Goal: Information Seeking & Learning: Find specific page/section

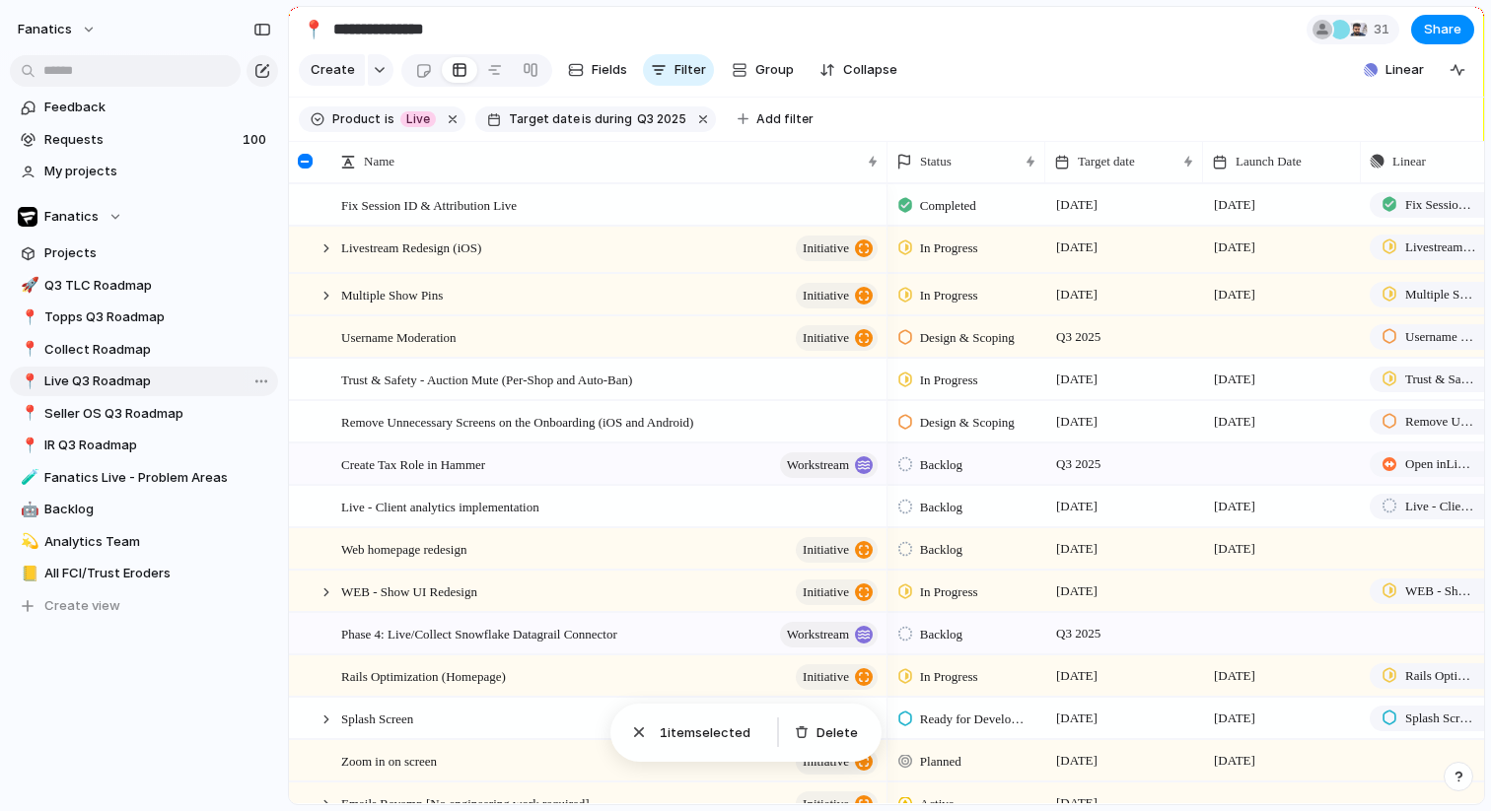
click at [110, 390] on span "Live Q3 Roadmap" at bounding box center [157, 382] width 227 height 20
click at [1088, 152] on span "Target date" at bounding box center [1106, 162] width 57 height 20
click at [1094, 273] on span "Sort ascending" at bounding box center [1136, 269] width 96 height 20
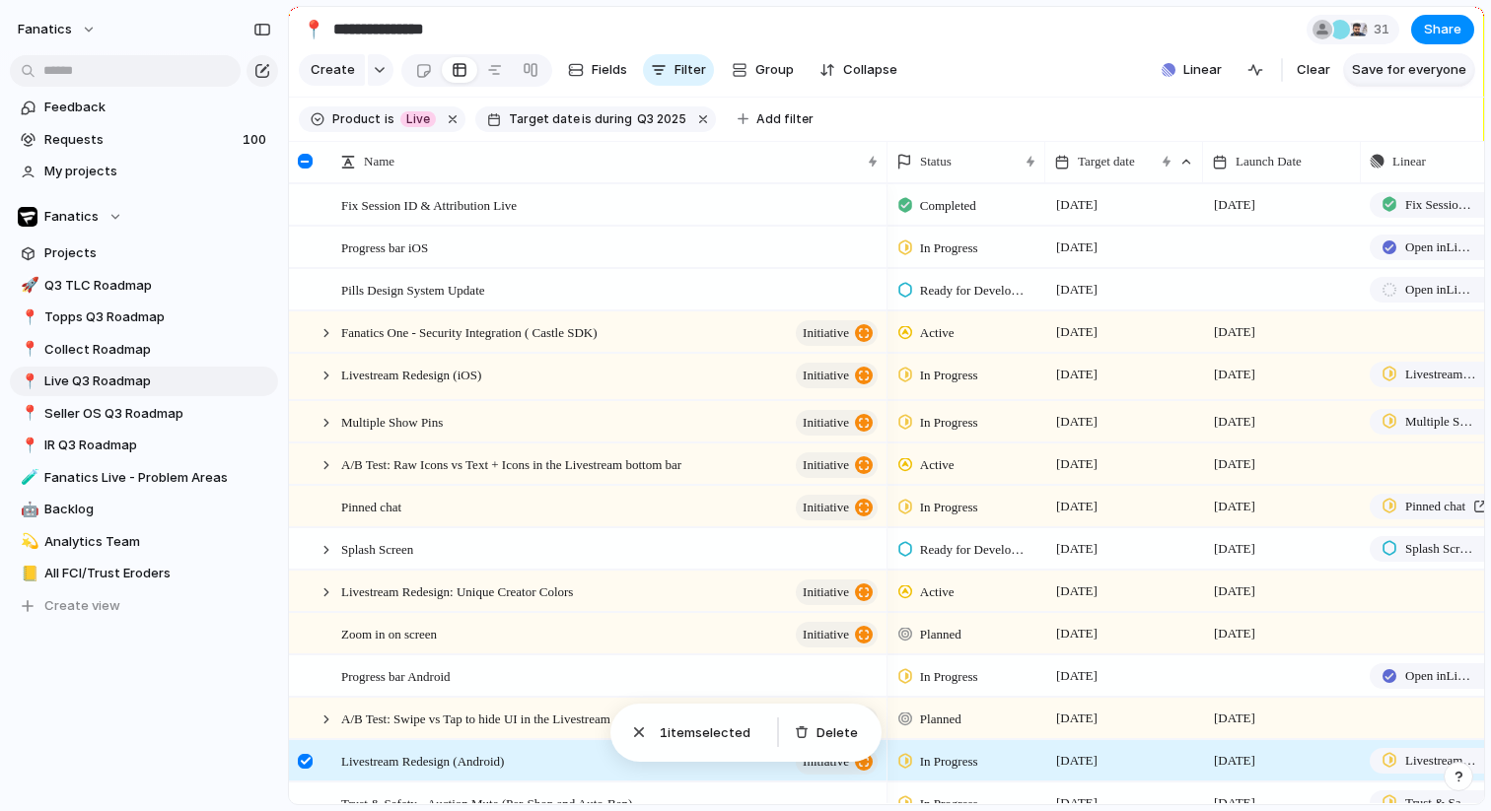
click at [1376, 79] on span "Save for everyone" at bounding box center [1409, 70] width 114 height 20
click at [571, 248] on div "Progress bar iOS" at bounding box center [610, 248] width 539 height 40
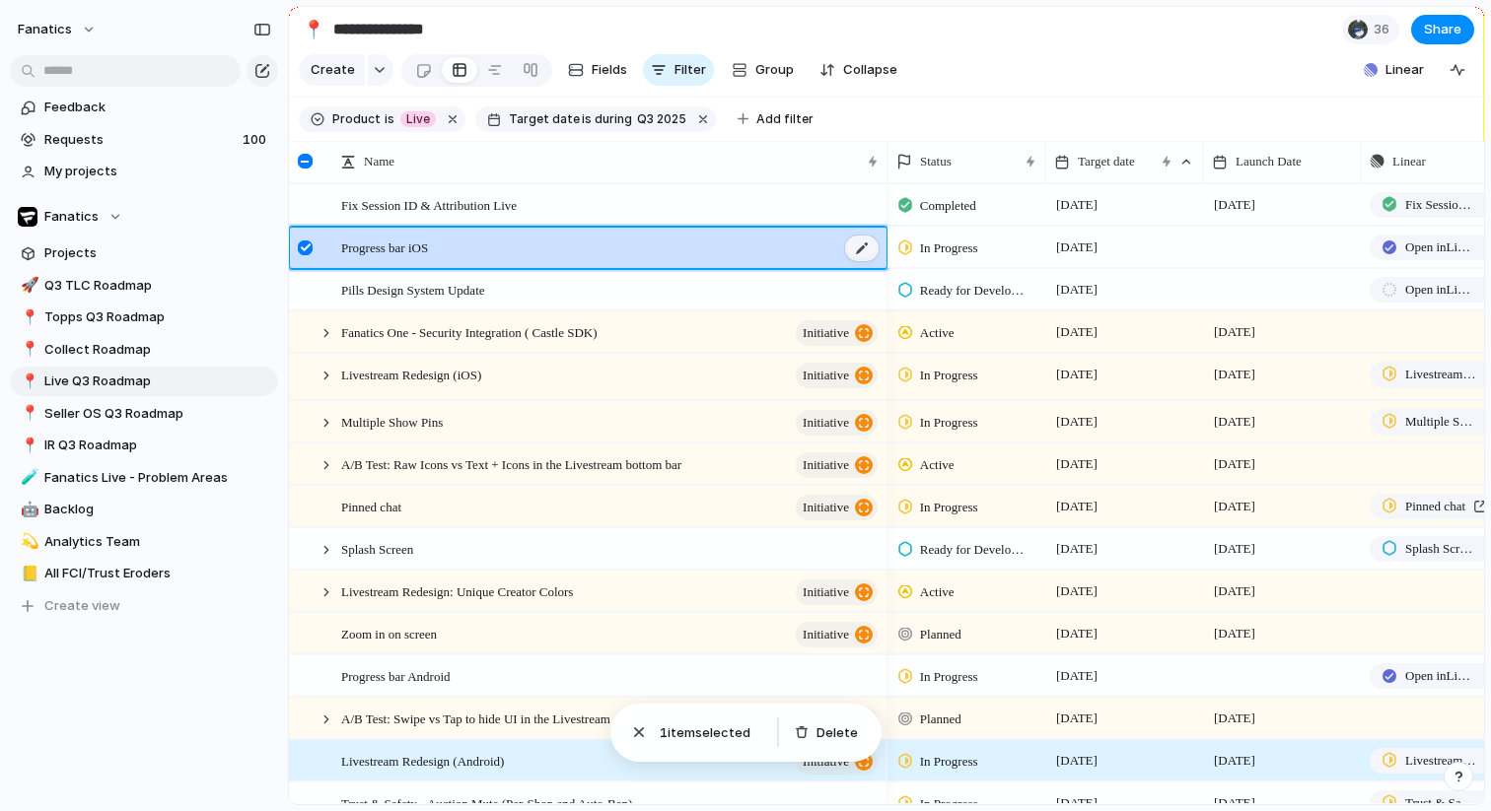
click at [865, 248] on div at bounding box center [862, 249] width 34 height 26
click at [457, 235] on div "Progress bar iOS" at bounding box center [610, 248] width 539 height 40
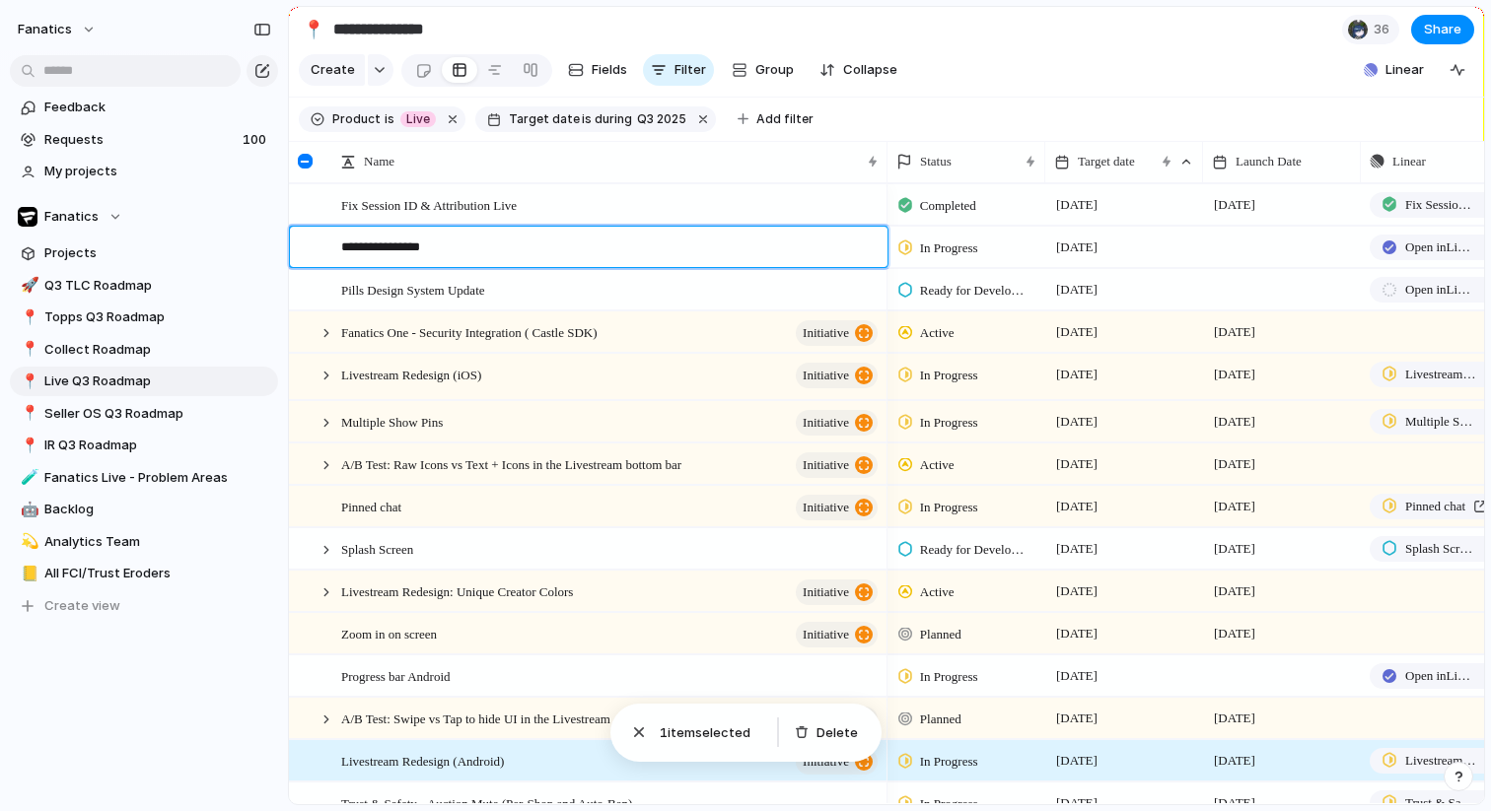
click at [345, 252] on textarea "**********" at bounding box center [607, 250] width 532 height 25
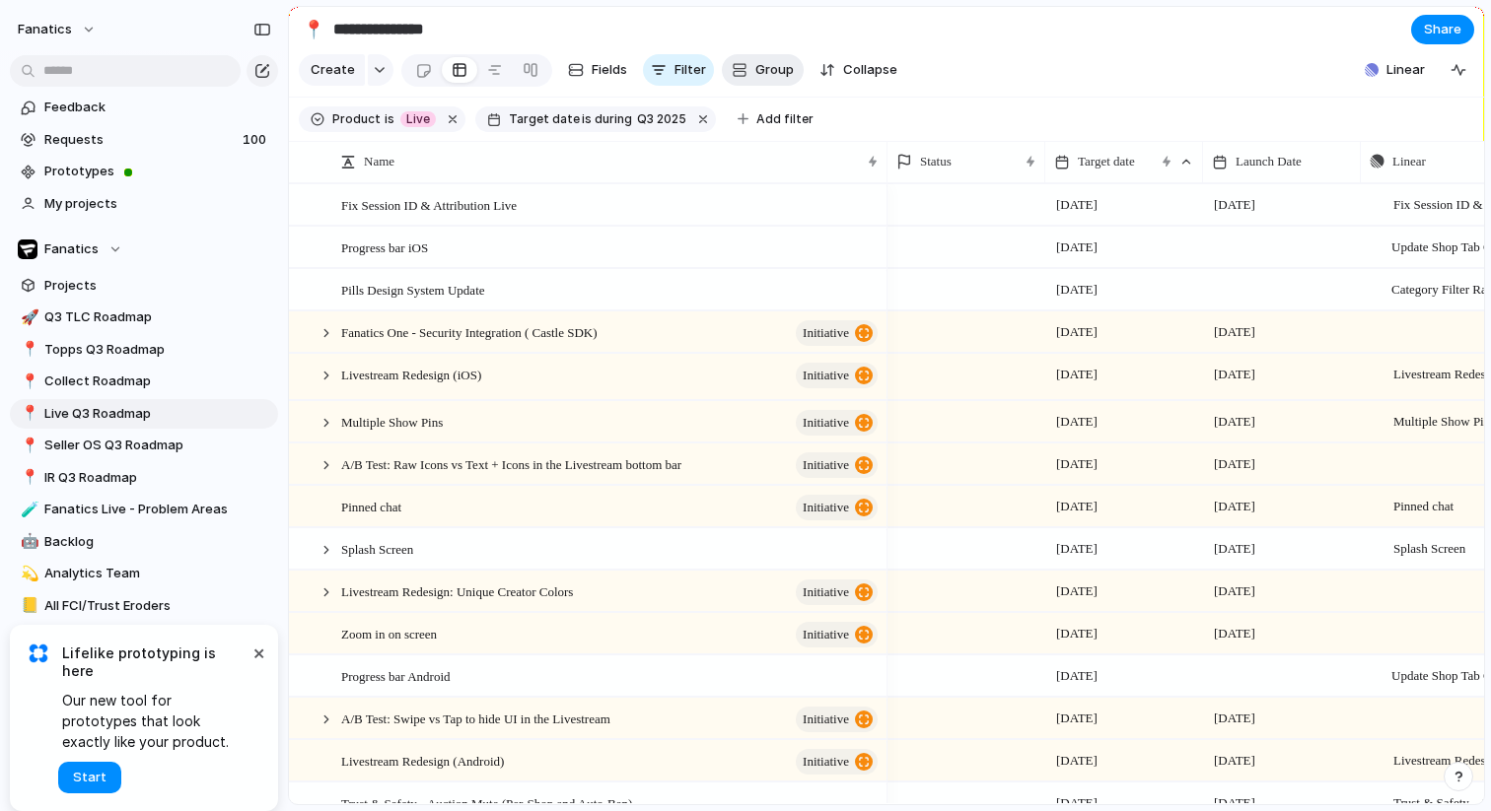
click at [755, 71] on span "Group" at bounding box center [774, 70] width 38 height 20
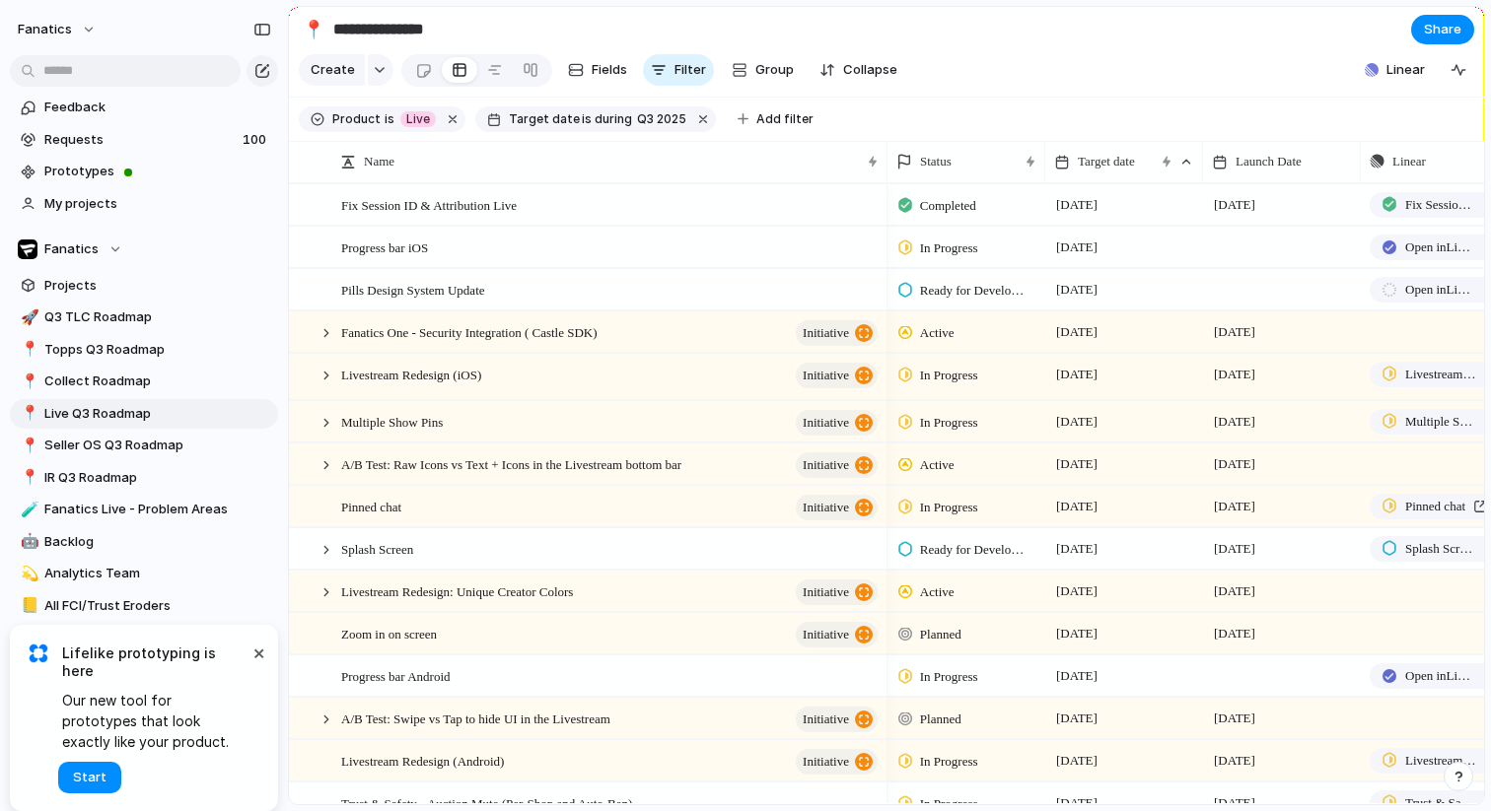
click at [809, 29] on div "Priority Team Designer Customer Status Data Team Product Q3 OKRs Campaign type …" at bounding box center [745, 405] width 1491 height 811
click at [367, 247] on span "Progress bar iOS" at bounding box center [384, 247] width 87 height 23
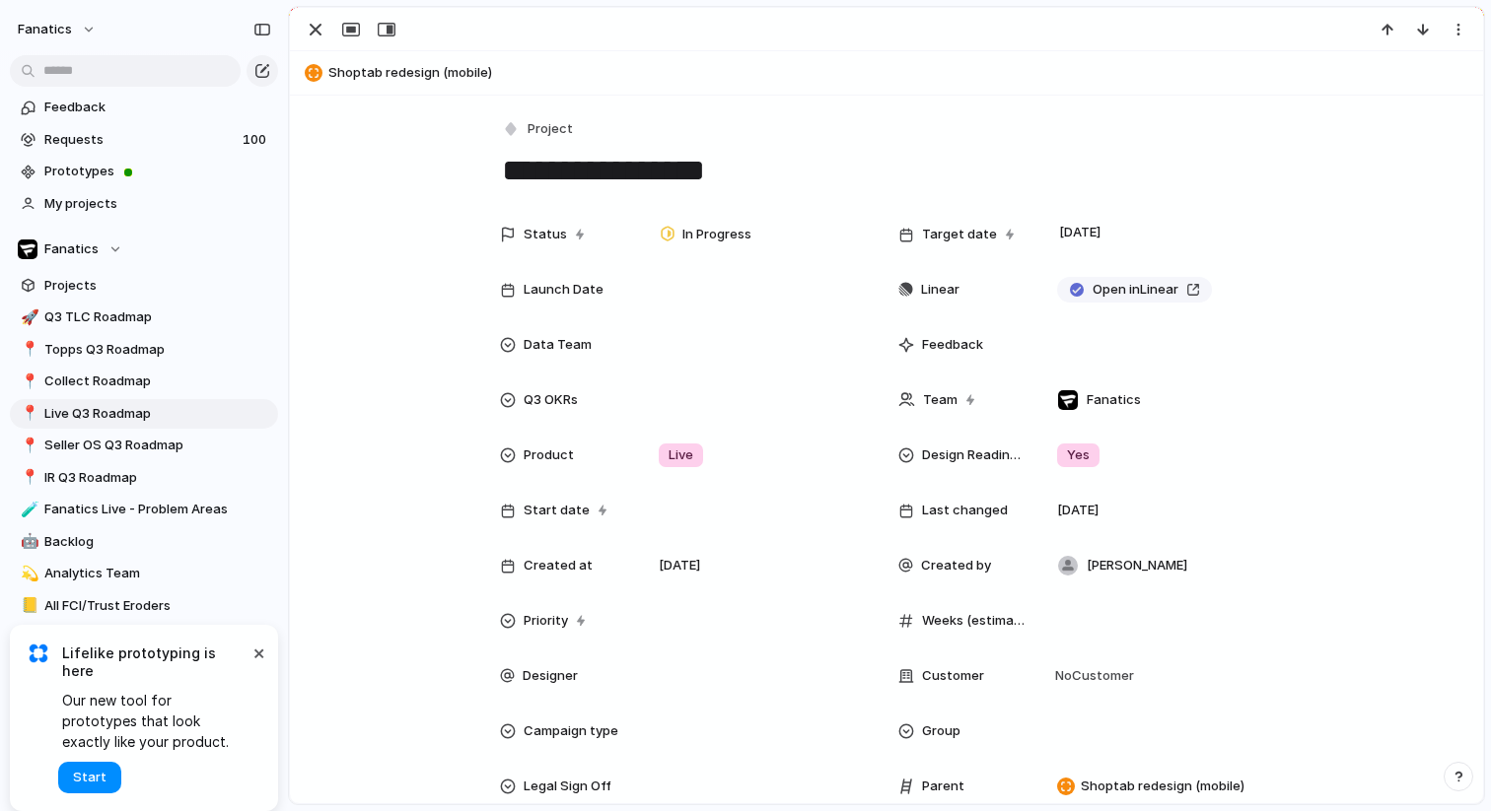
click at [367, 247] on div "Status In Progress Target date 29 August Launch Date Linear Open in Linear Data…" at bounding box center [887, 528] width 1146 height 627
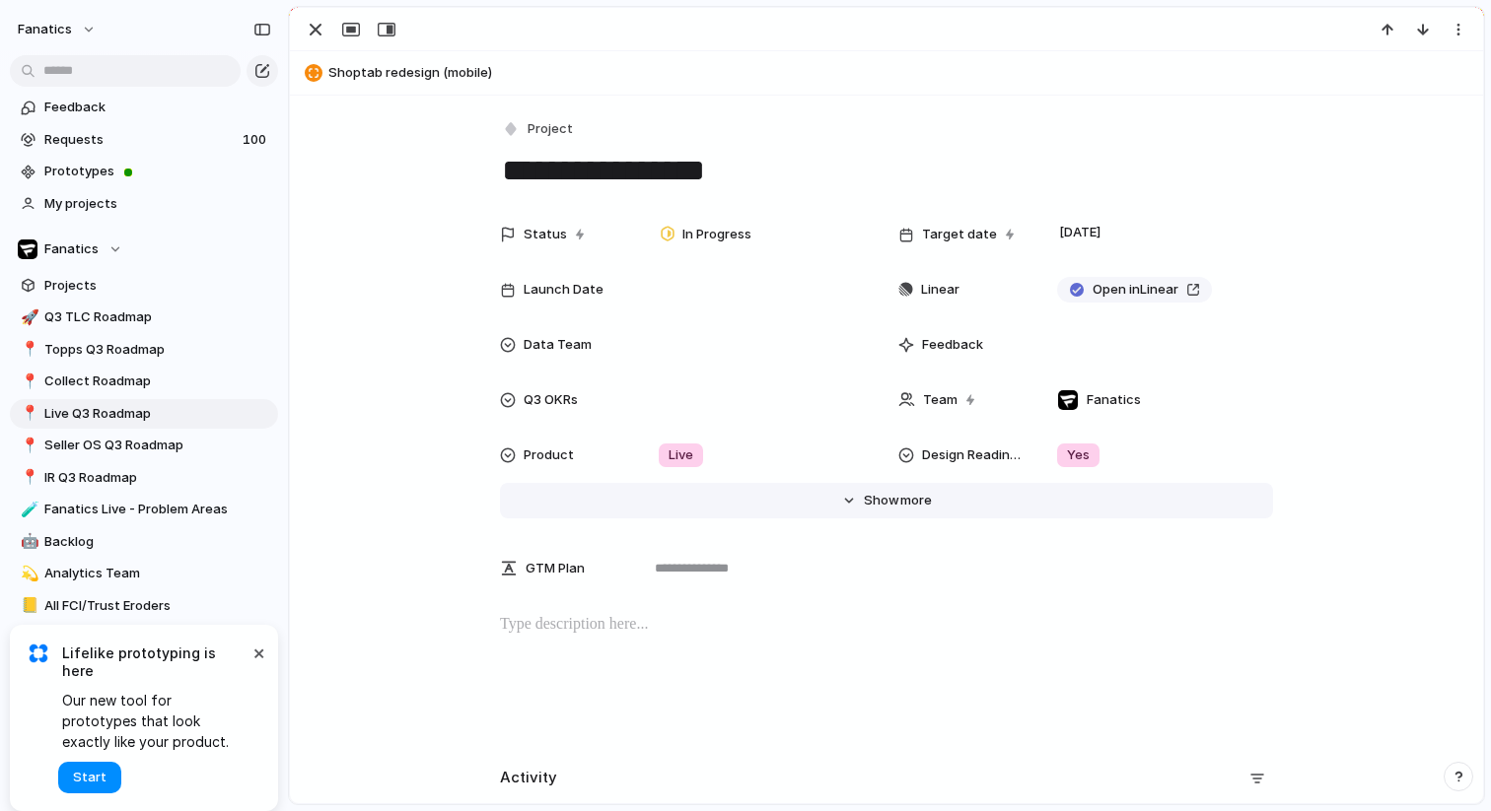
click at [902, 485] on button "Hide Show more" at bounding box center [886, 500] width 773 height 35
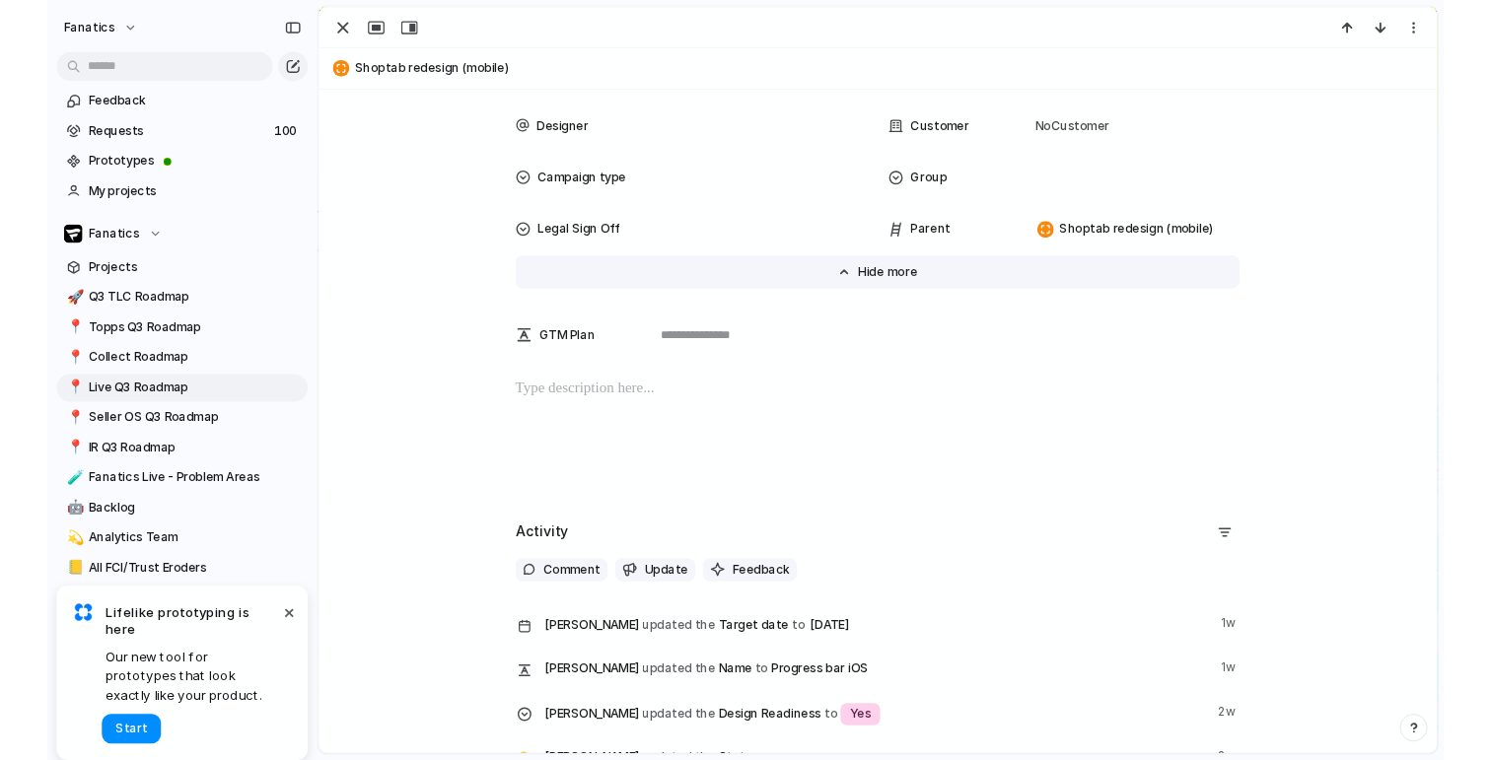
scroll to position [536, 0]
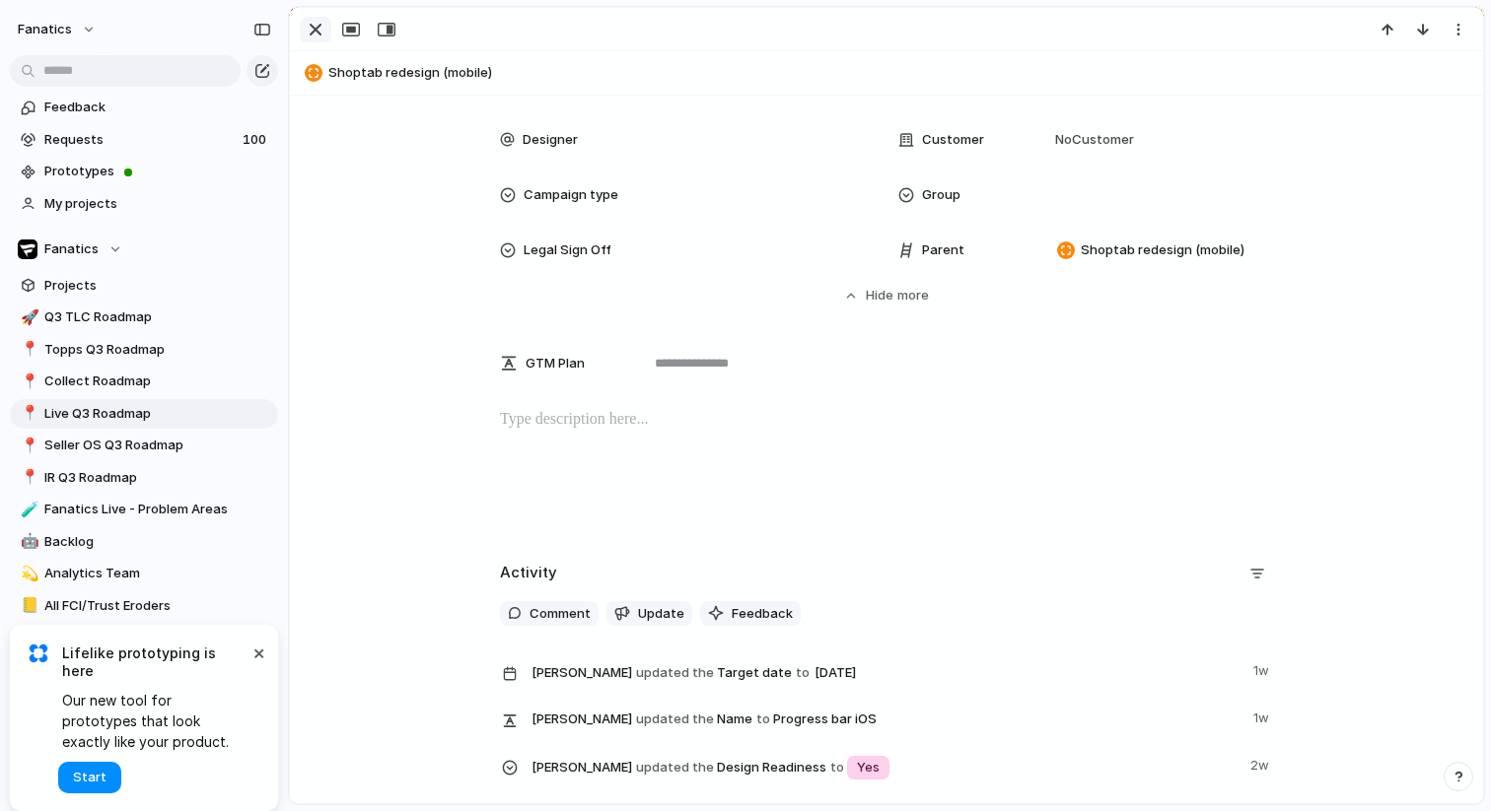
click at [301, 31] on button "button" at bounding box center [316, 30] width 32 height 26
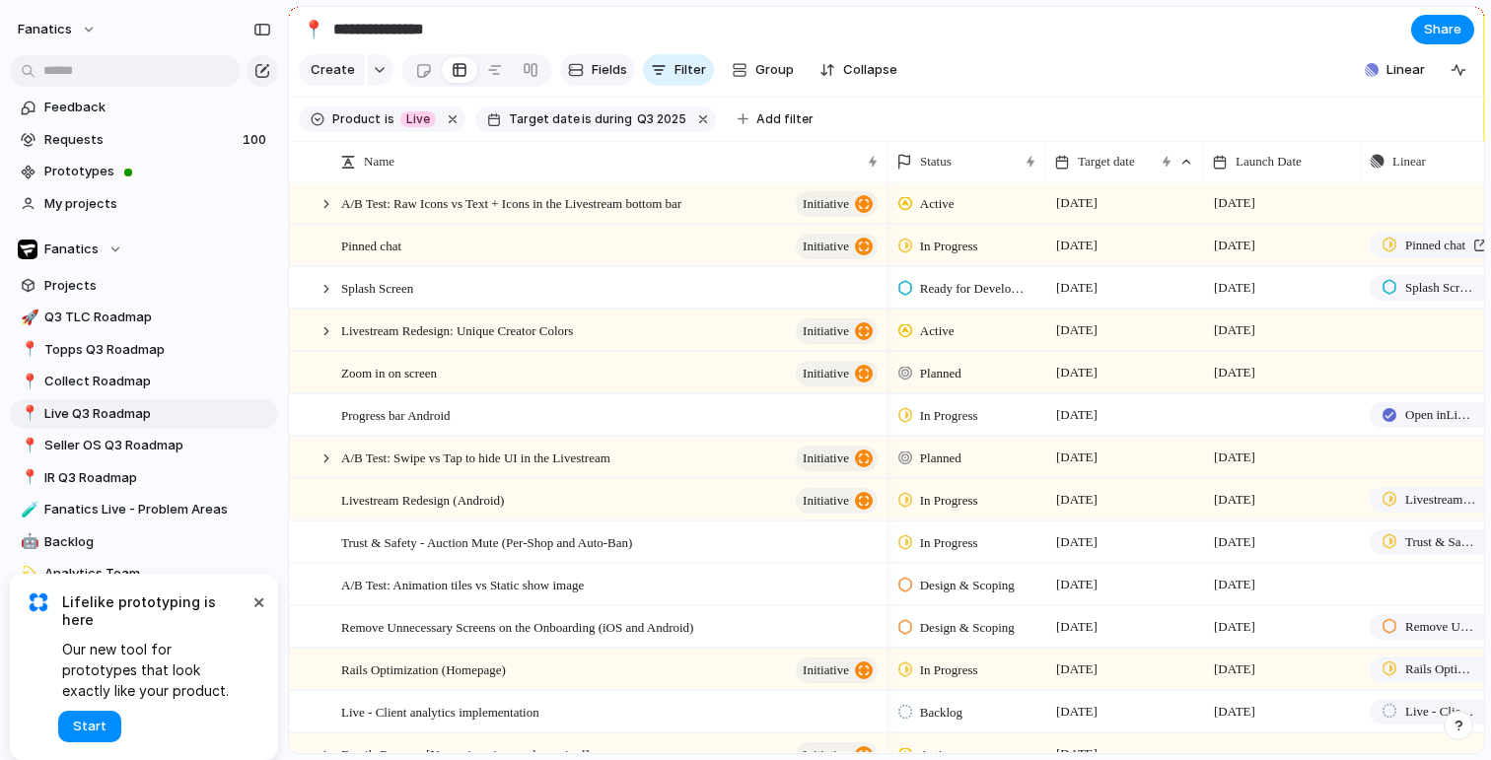
click at [611, 66] on span "Fields" at bounding box center [609, 70] width 35 height 20
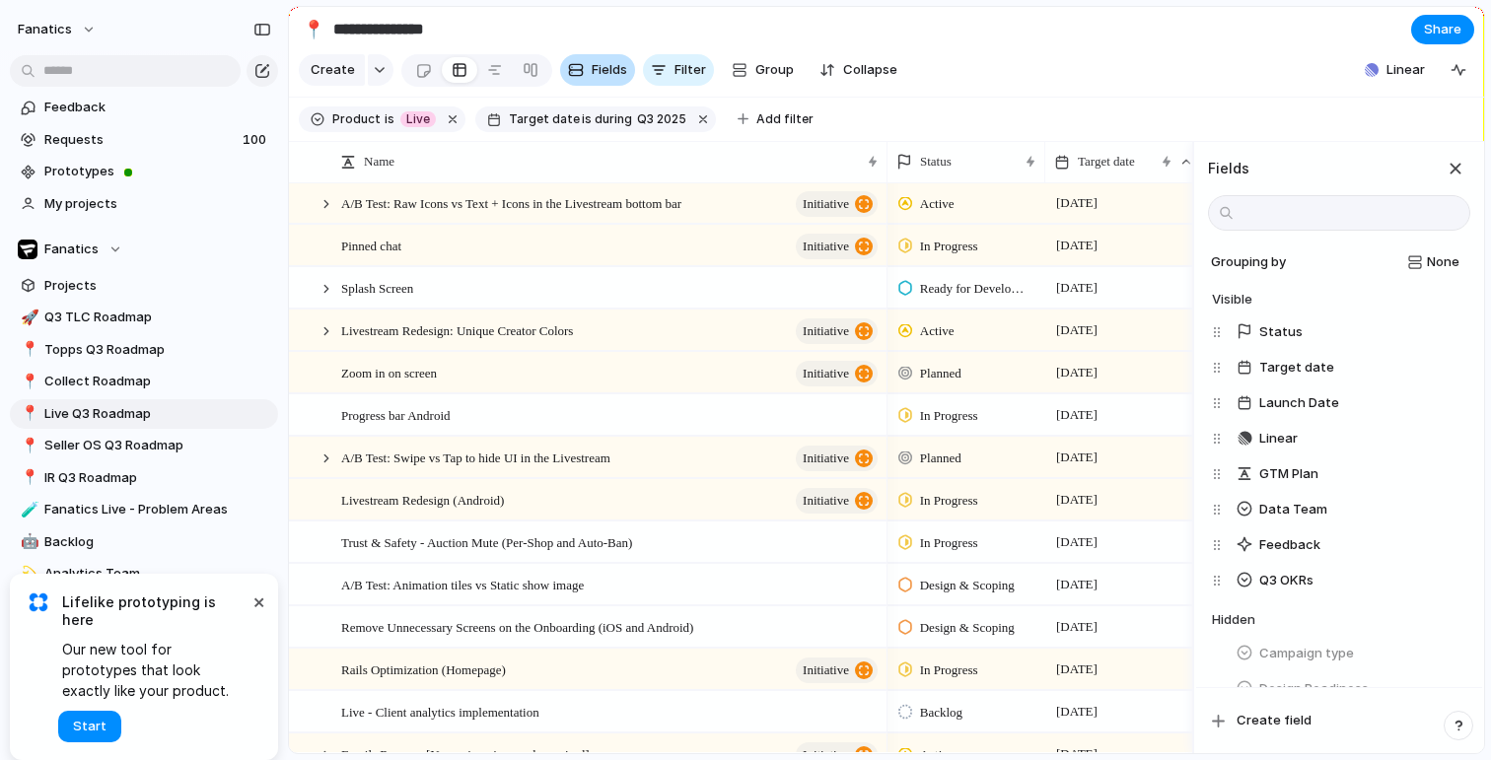
click at [611, 66] on span "Fields" at bounding box center [609, 70] width 35 height 20
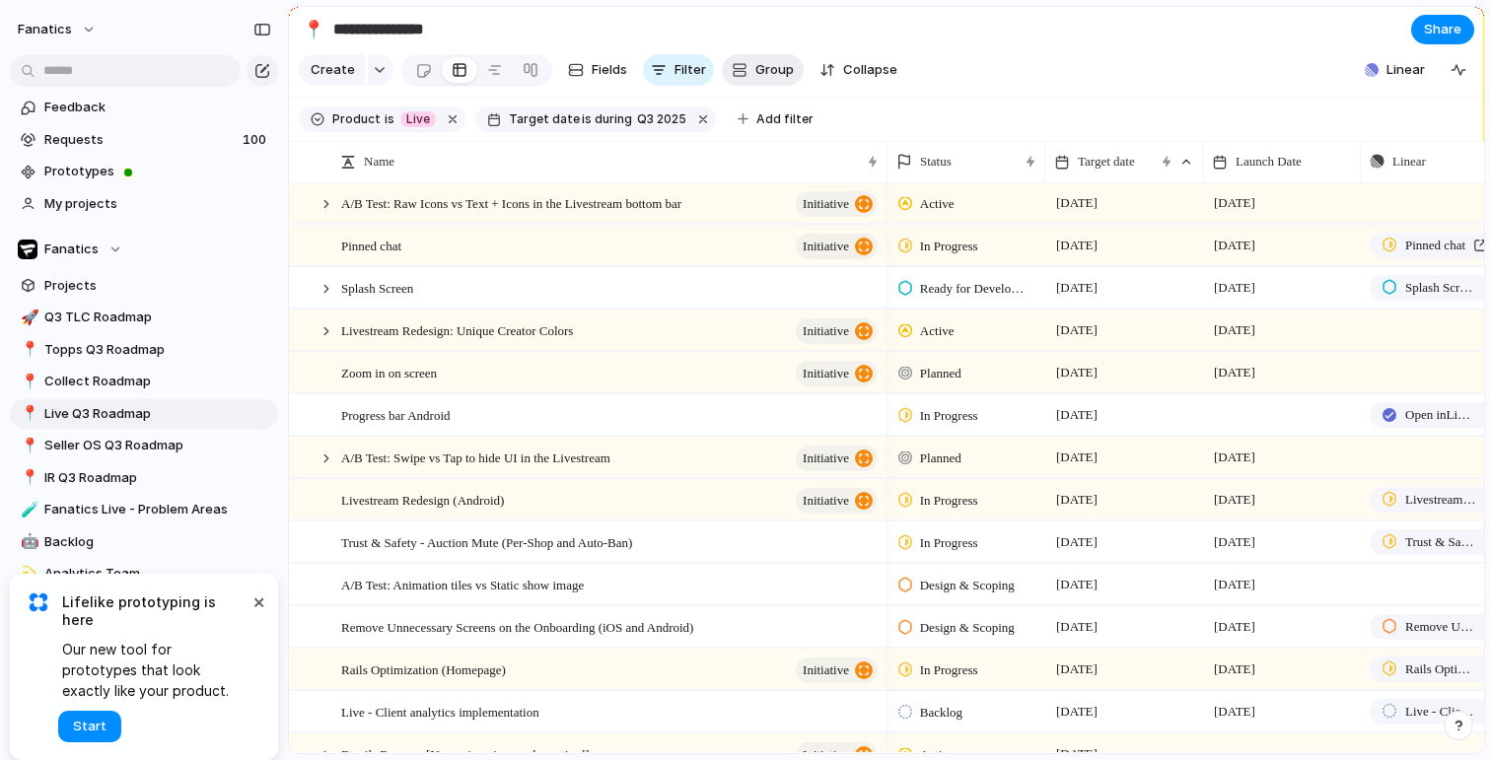
click at [771, 79] on span "Group" at bounding box center [774, 70] width 38 height 20
click at [746, 68] on div "Priority Team Designer Customer Status Data Team Product Q3 OKRs Campaign type …" at bounding box center [745, 380] width 1491 height 760
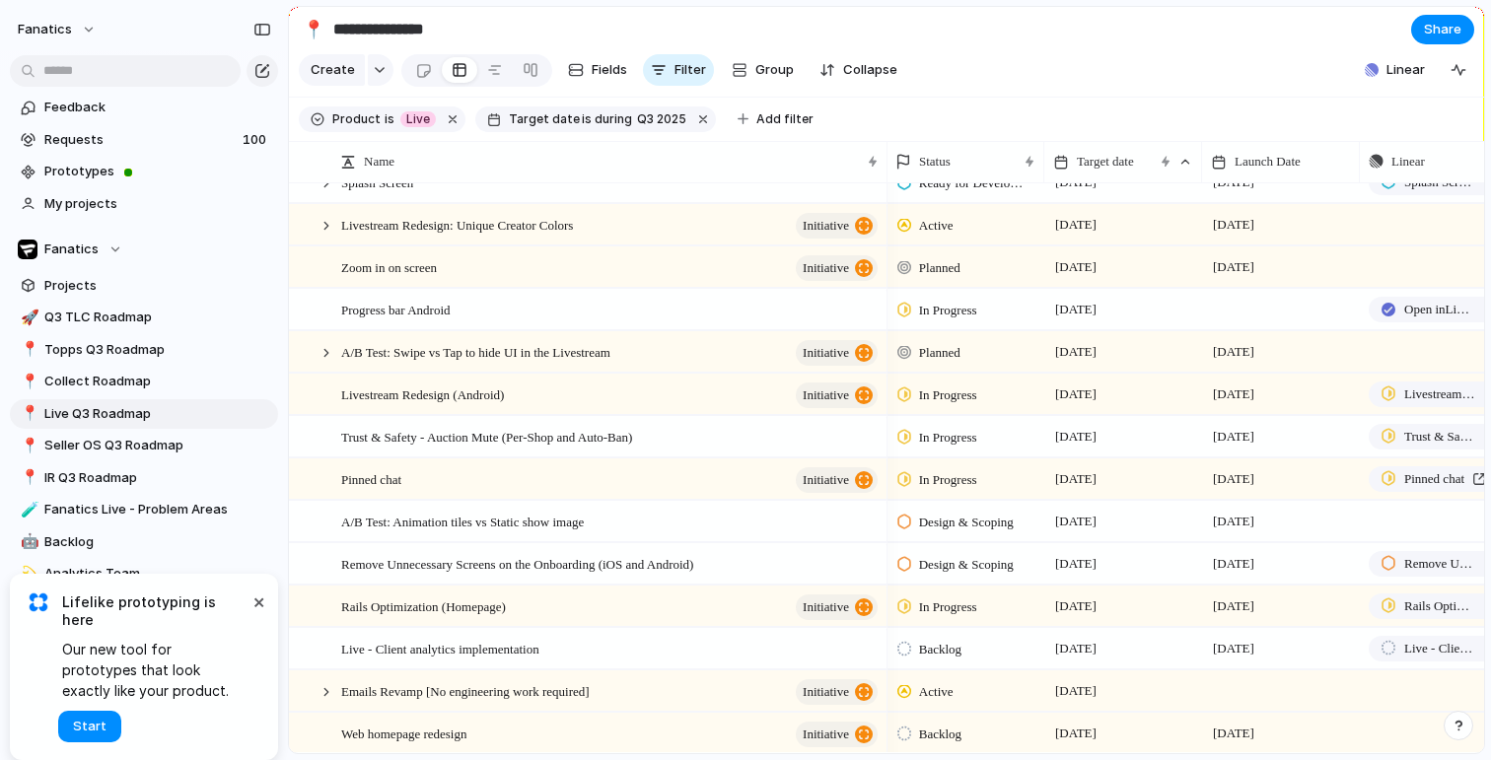
scroll to position [307, 0]
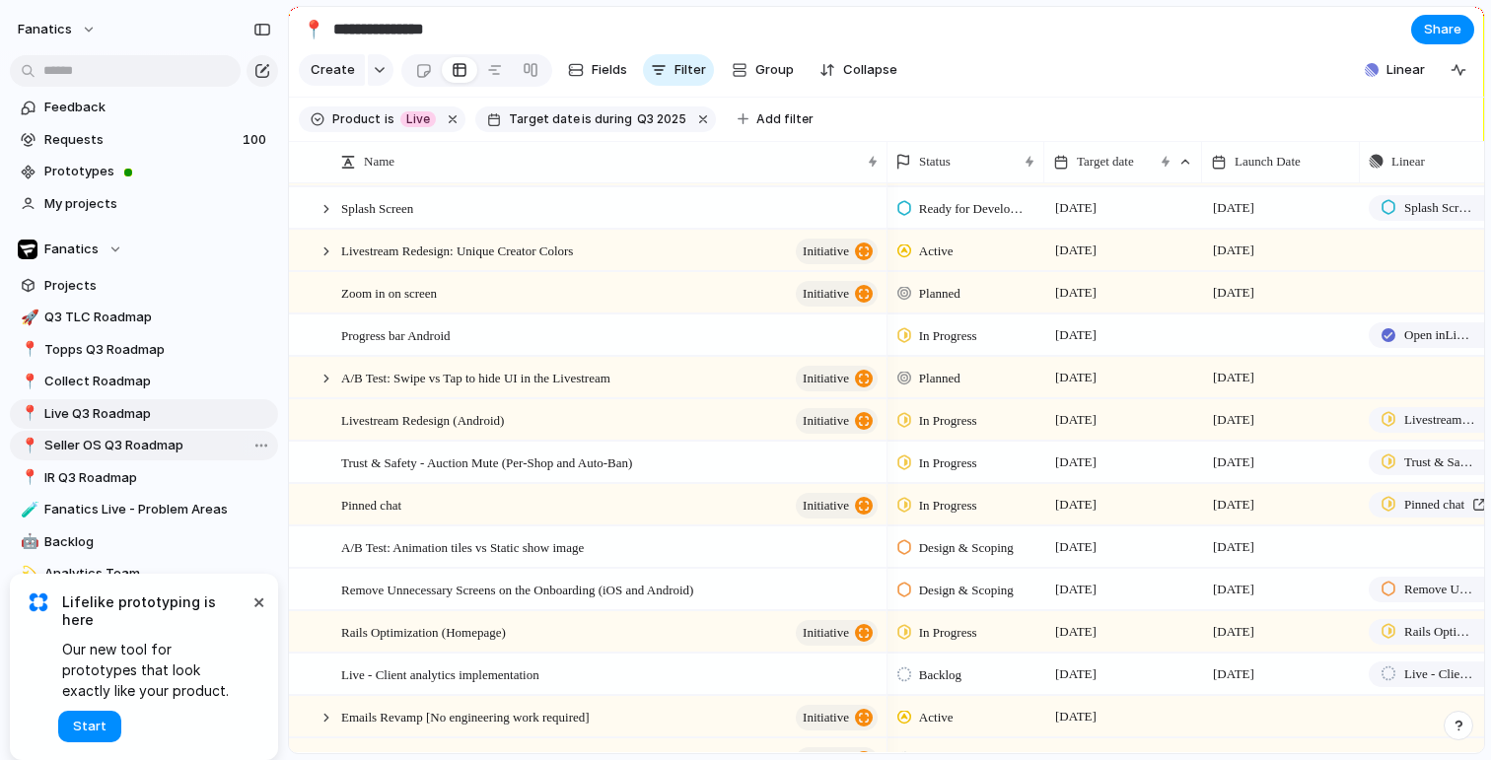
click at [159, 441] on span "Seller OS Q3 Roadmap" at bounding box center [157, 446] width 227 height 20
type input "**********"
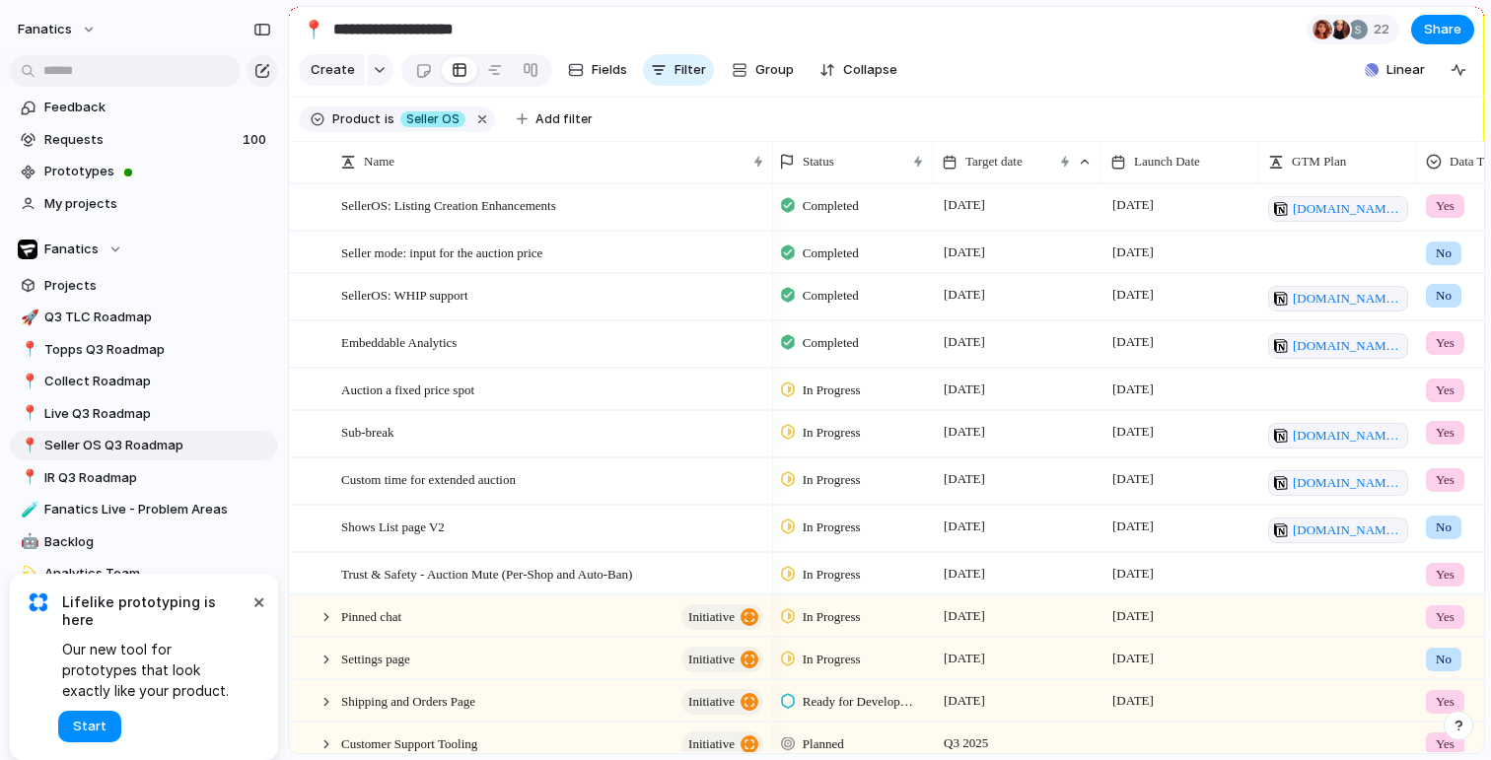
click at [841, 398] on span "In Progress" at bounding box center [832, 391] width 58 height 20
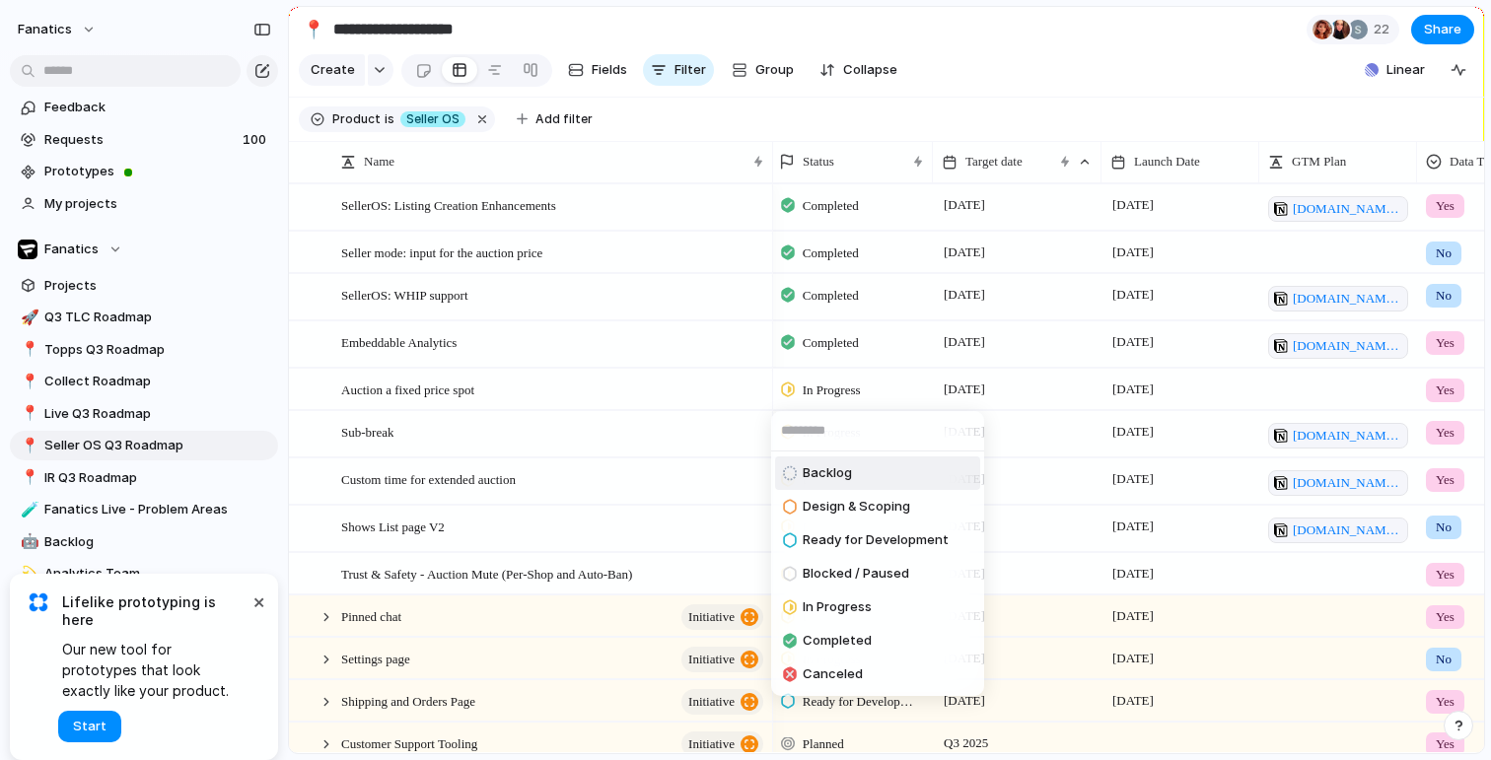
click at [969, 73] on div "Backlog Design & Scoping Ready for Development Blocked / Paused In Progress Com…" at bounding box center [745, 380] width 1491 height 760
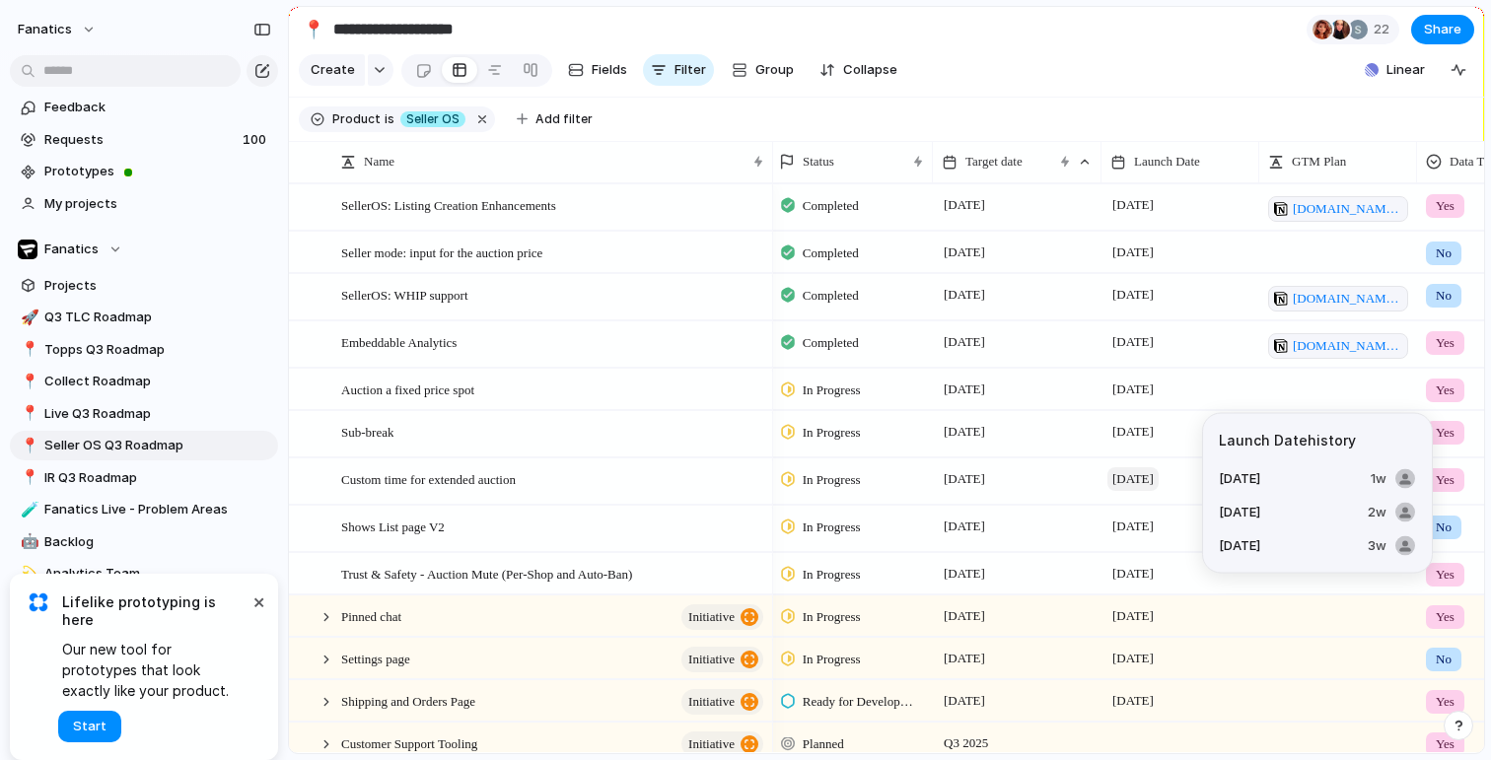
click at [1145, 481] on span "[DATE]" at bounding box center [1132, 479] width 51 height 24
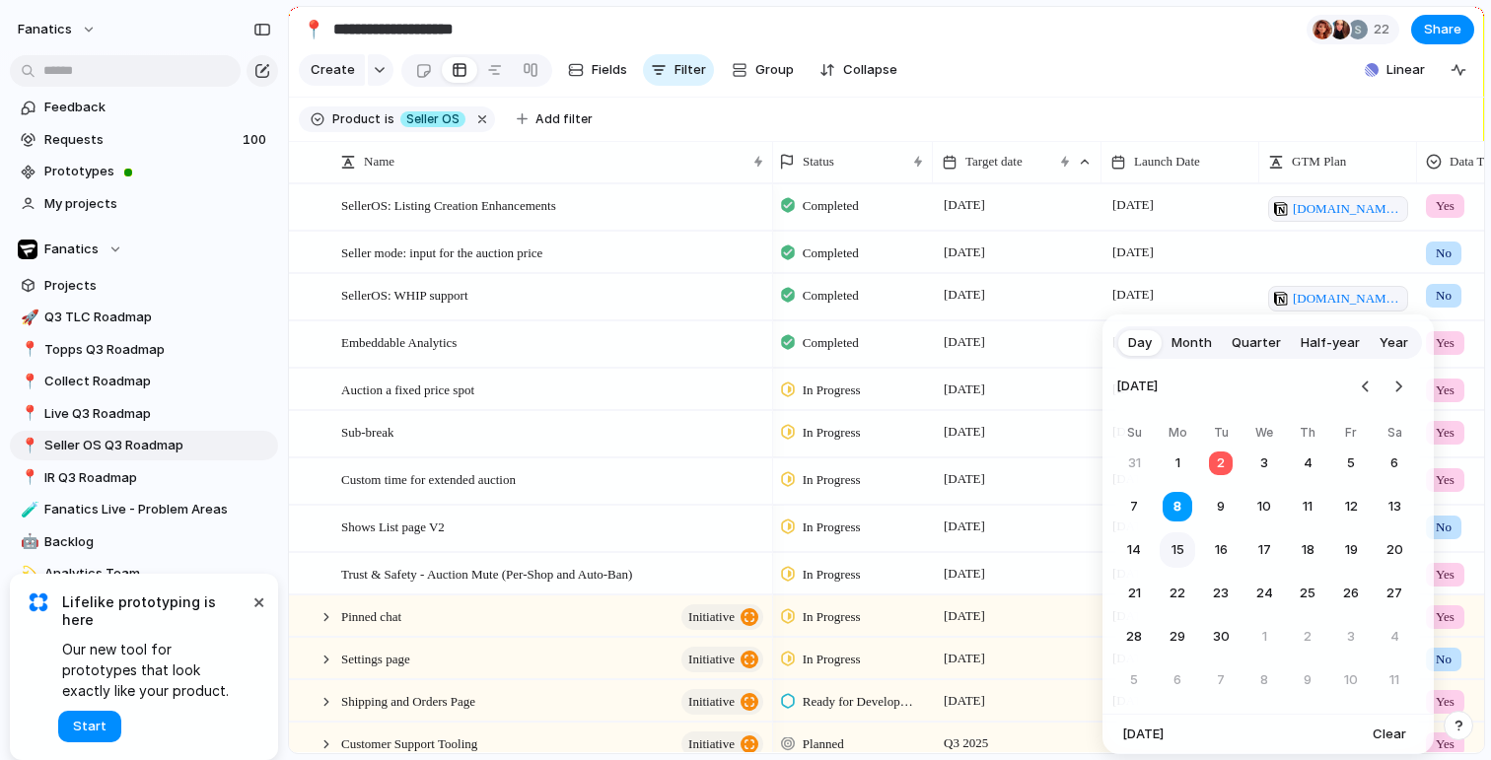
click at [1162, 555] on button "15" at bounding box center [1177, 549] width 35 height 35
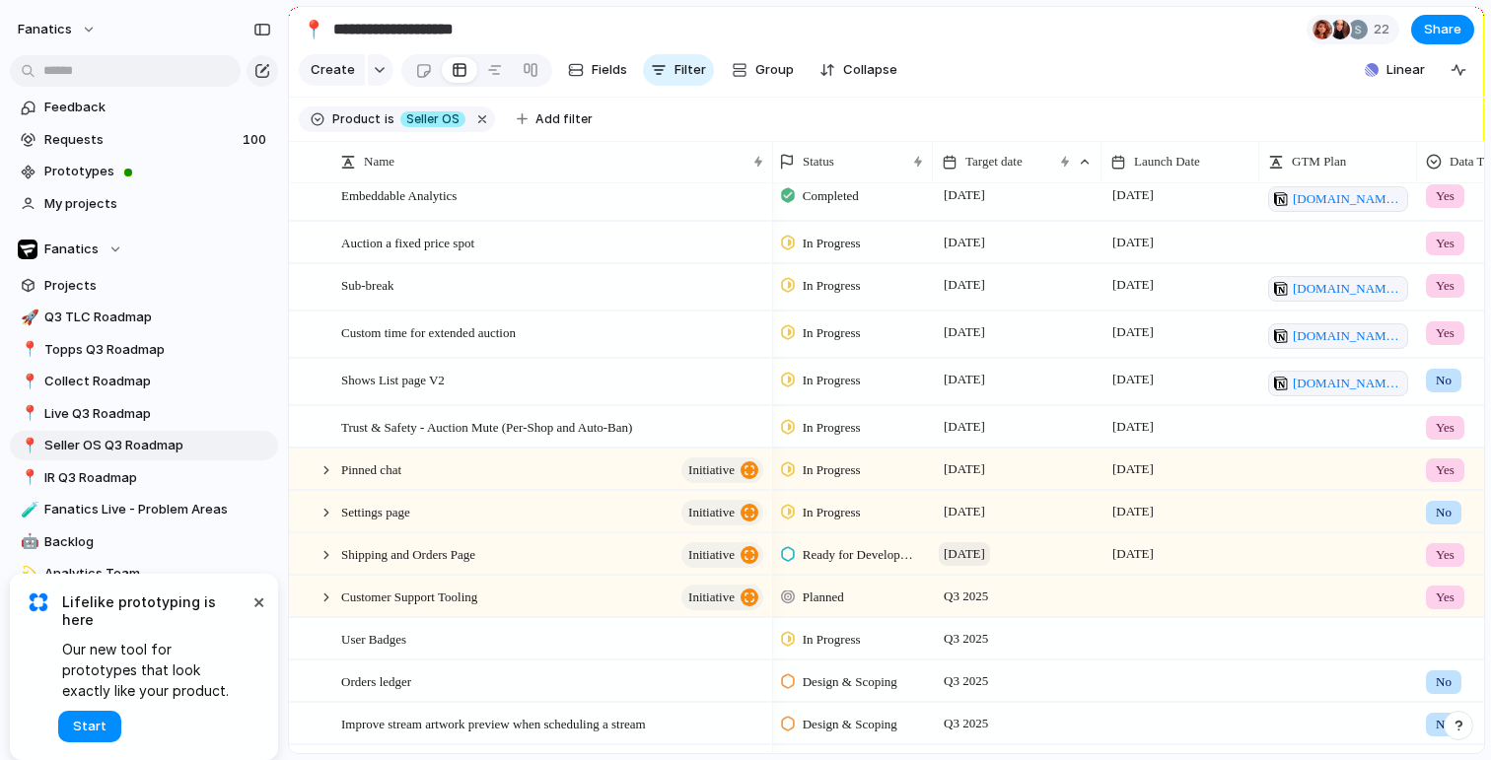
scroll to position [157, 0]
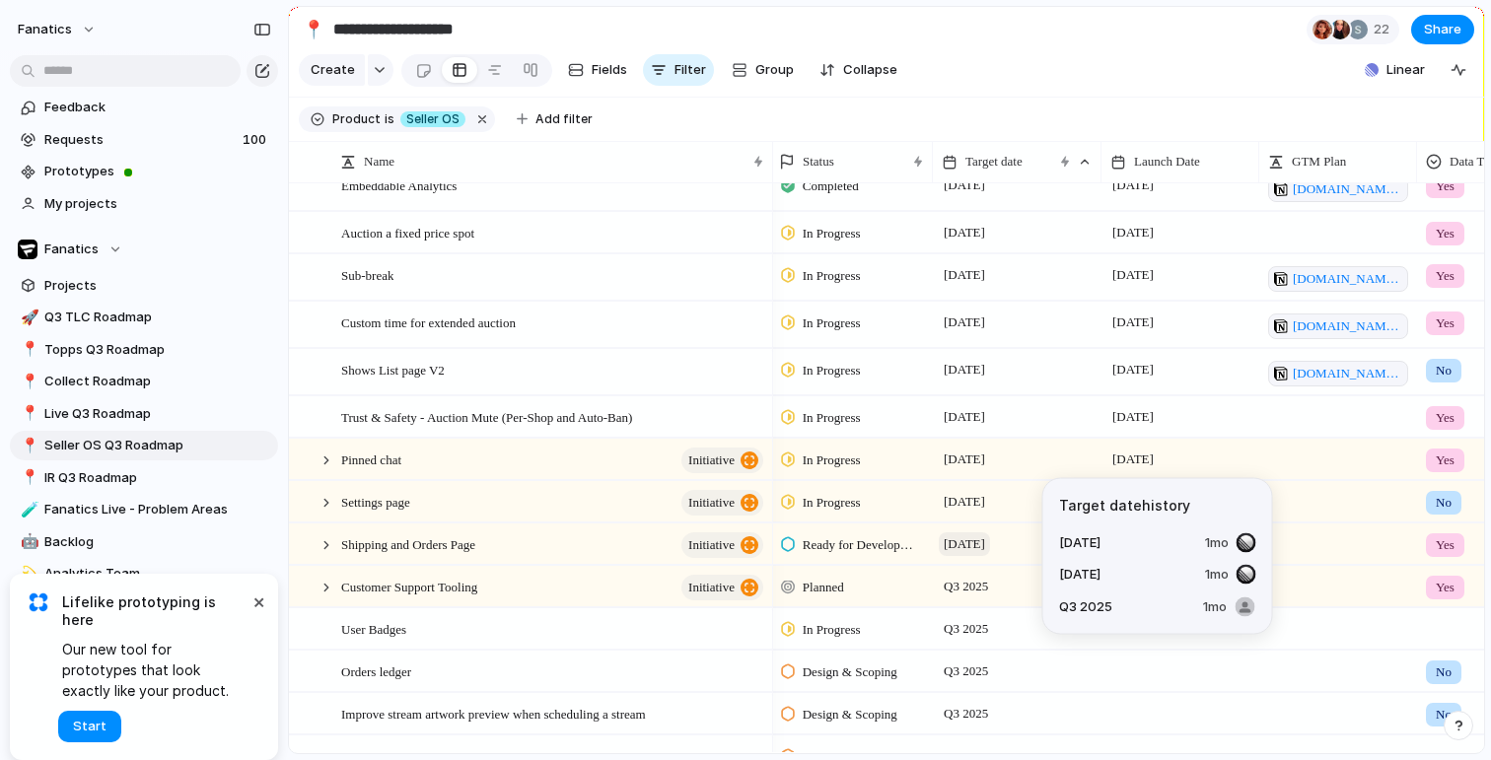
click at [986, 546] on span "[DATE]" at bounding box center [964, 544] width 51 height 24
click at [967, 543] on span "[DATE]" at bounding box center [964, 544] width 51 height 24
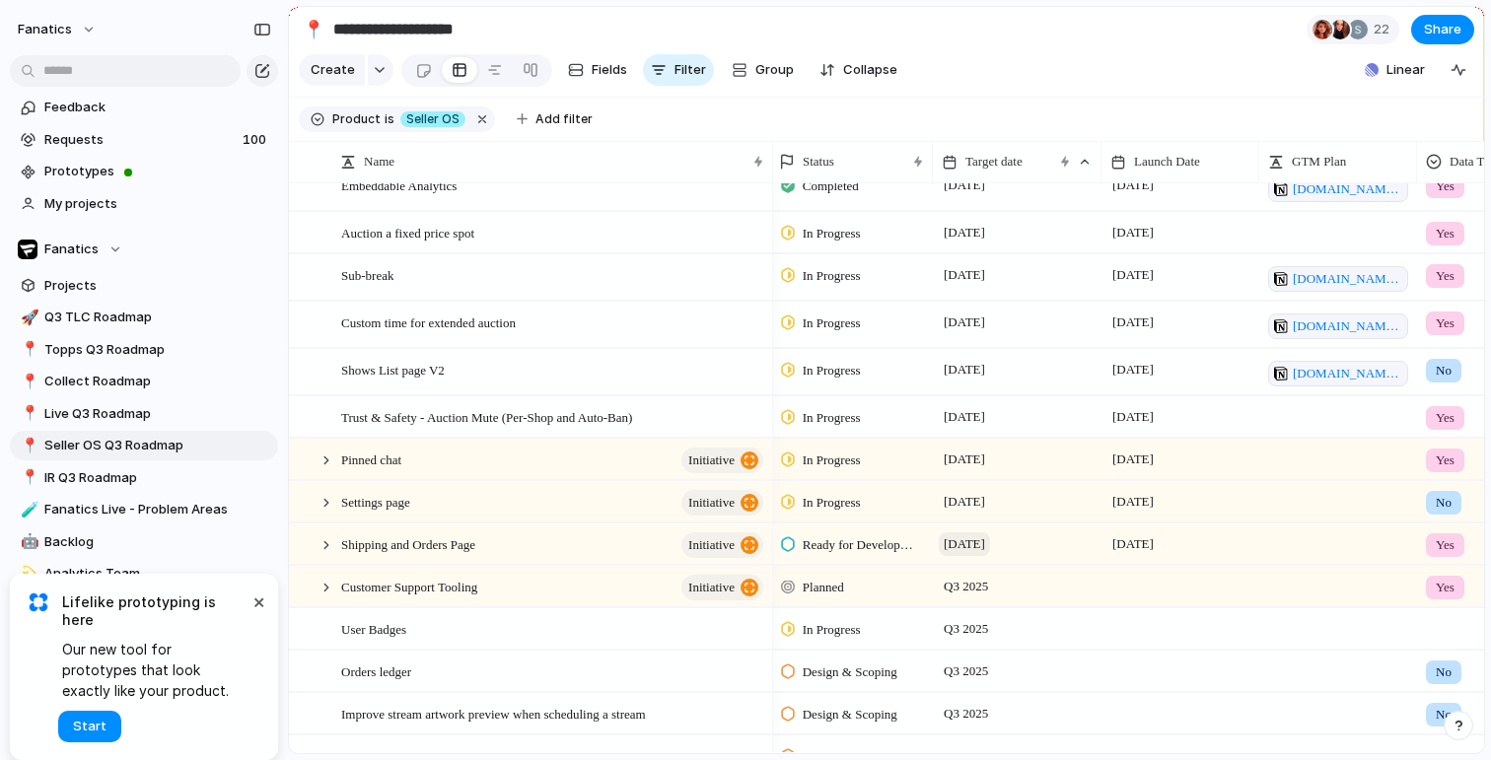
click at [974, 544] on span "[DATE]" at bounding box center [964, 544] width 51 height 24
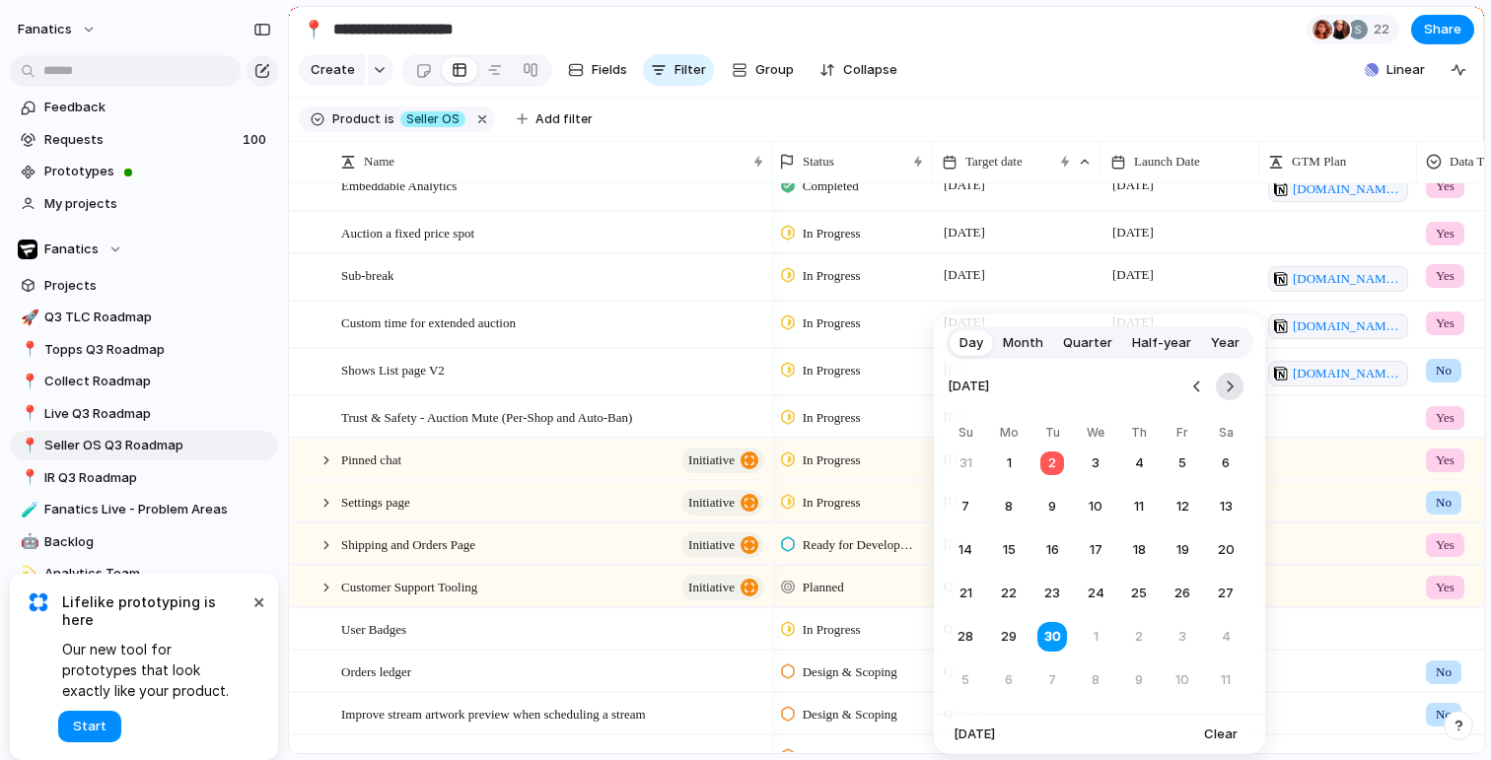
click at [1233, 388] on button "Go to the Next Month" at bounding box center [1230, 387] width 28 height 28
click at [1181, 552] on button "17" at bounding box center [1181, 549] width 35 height 35
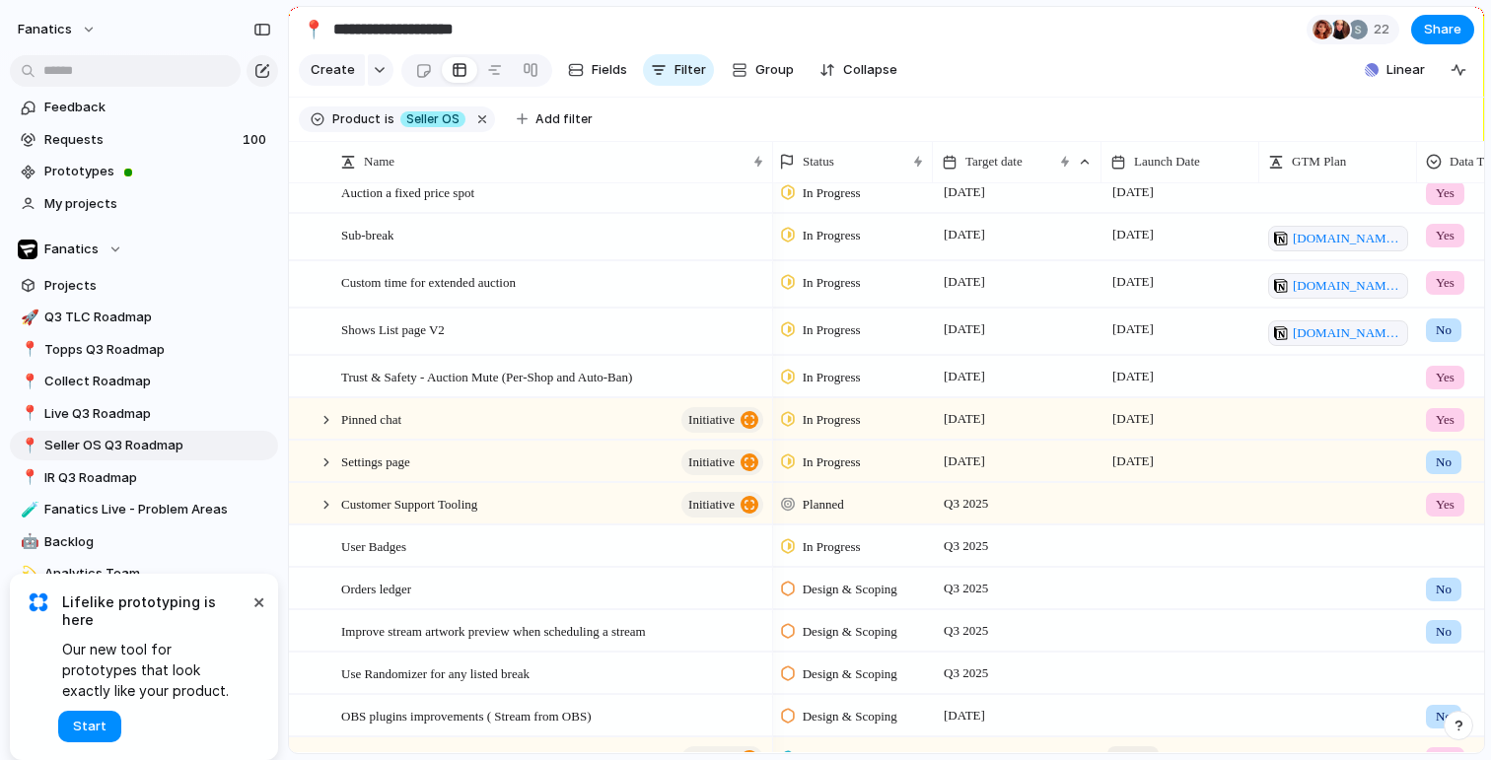
scroll to position [195, 0]
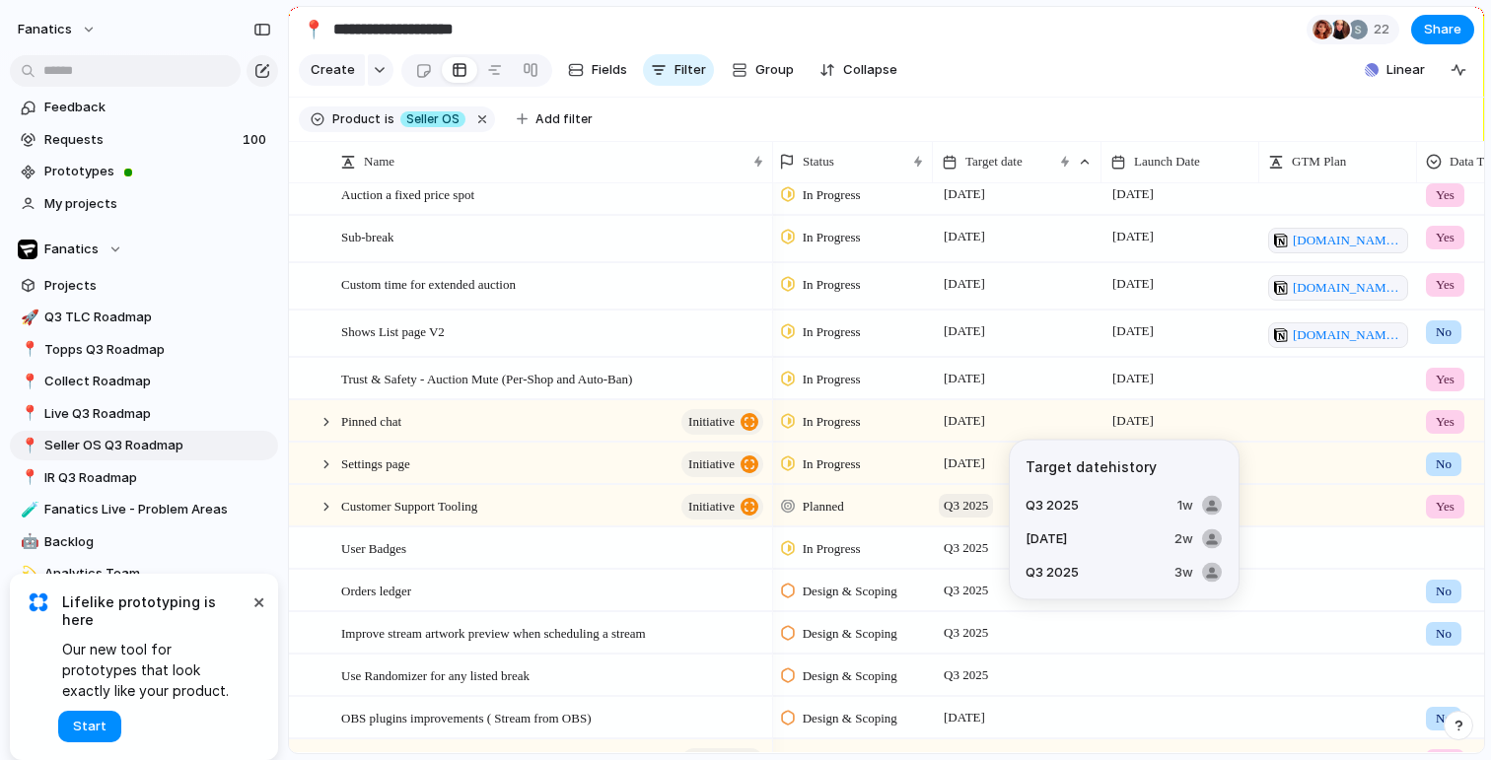
click at [962, 505] on span "Q3 2025" at bounding box center [966, 506] width 54 height 24
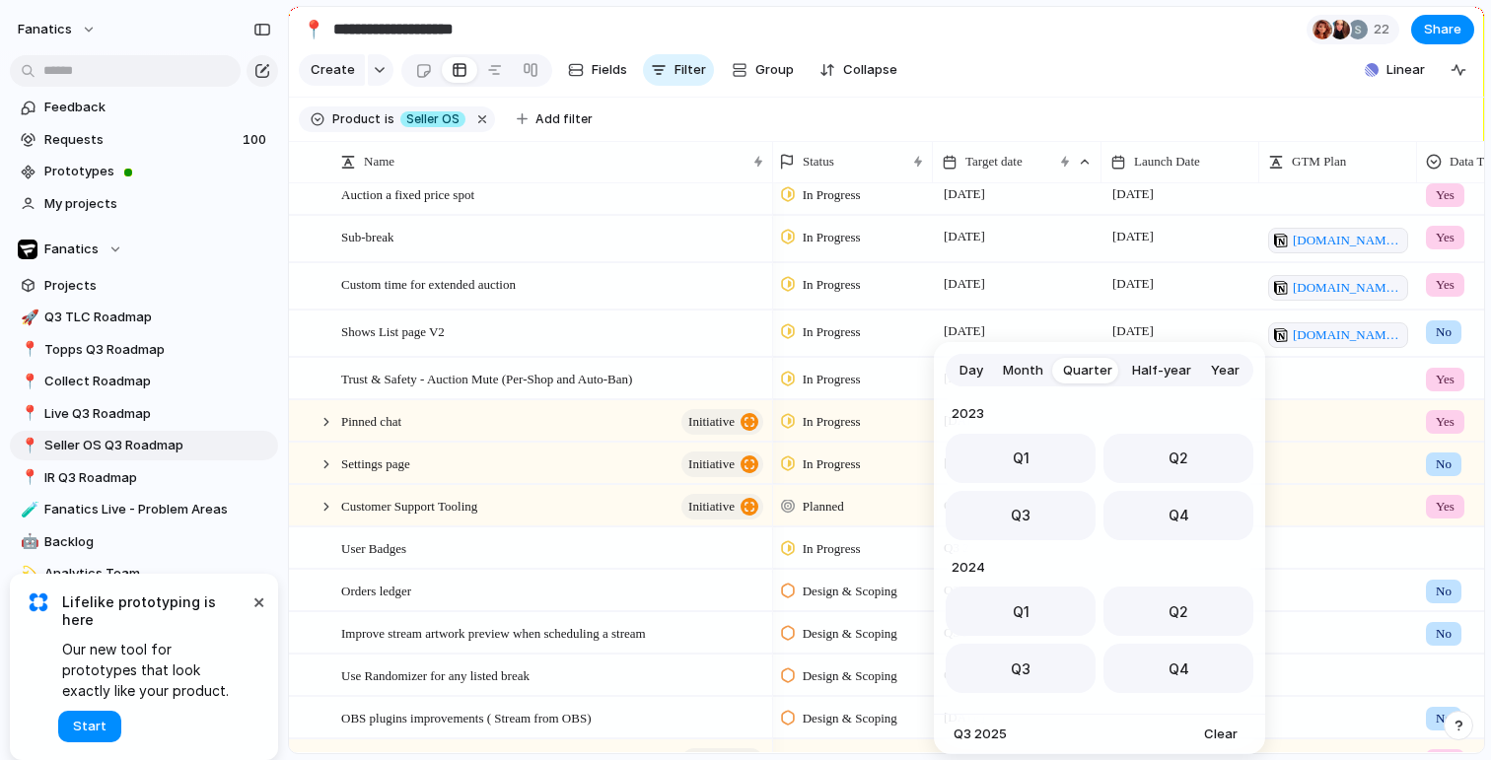
scroll to position [313, 0]
click at [1129, 516] on button "Q4" at bounding box center [1178, 509] width 150 height 49
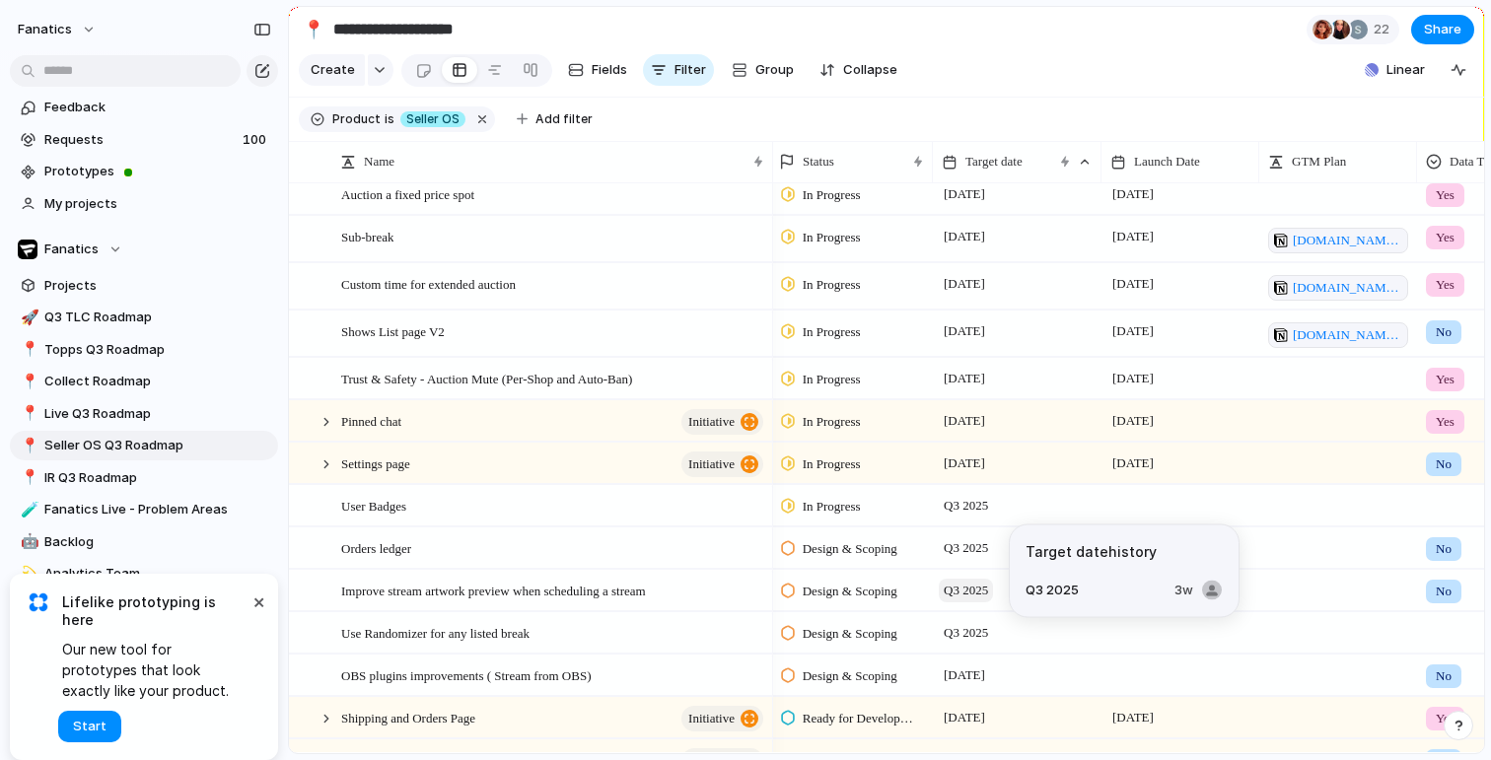
click at [962, 595] on span "Q3 2025" at bounding box center [966, 591] width 54 height 24
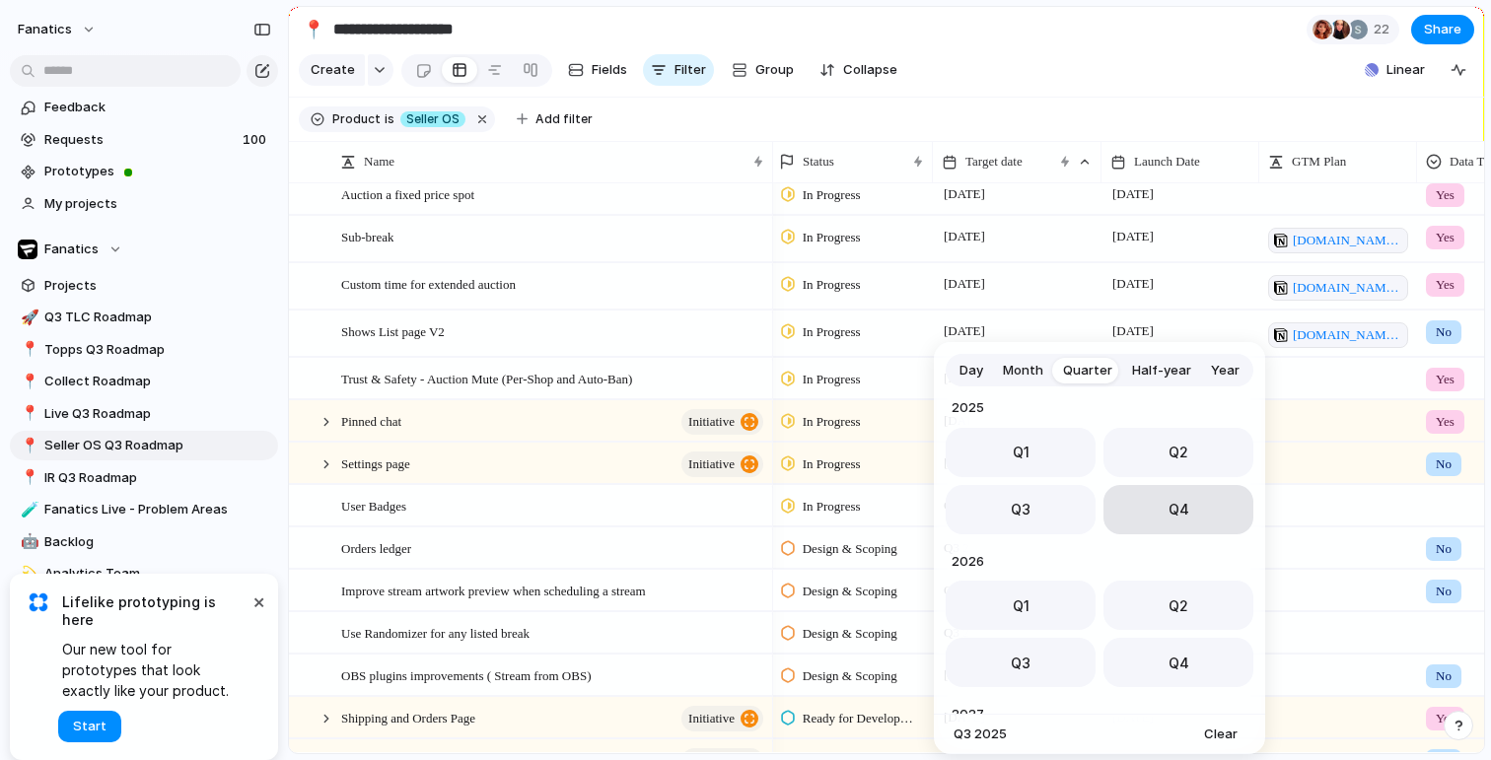
click at [1131, 506] on button "Q4" at bounding box center [1178, 509] width 150 height 49
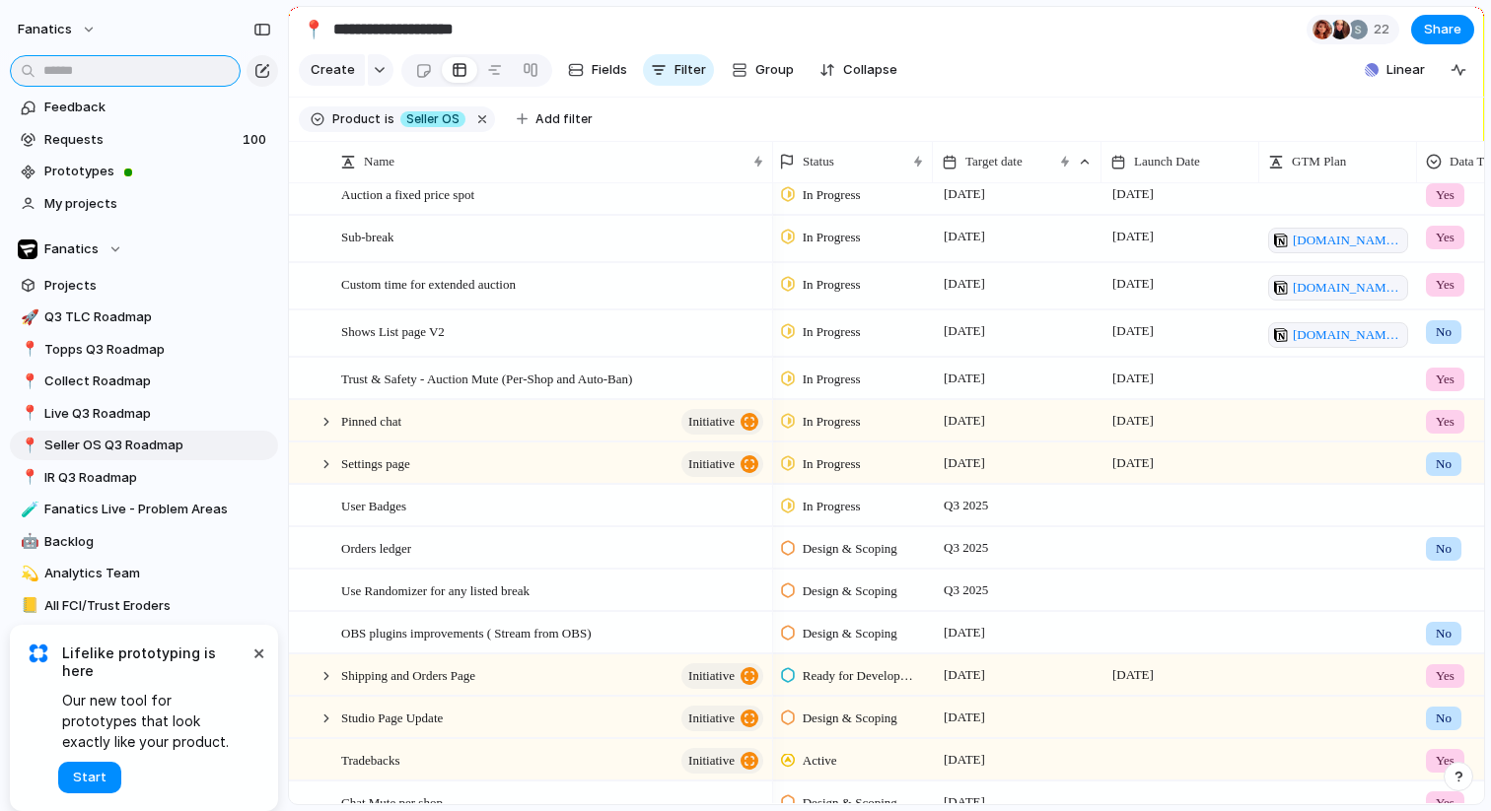
click at [126, 70] on input "text" at bounding box center [125, 71] width 231 height 32
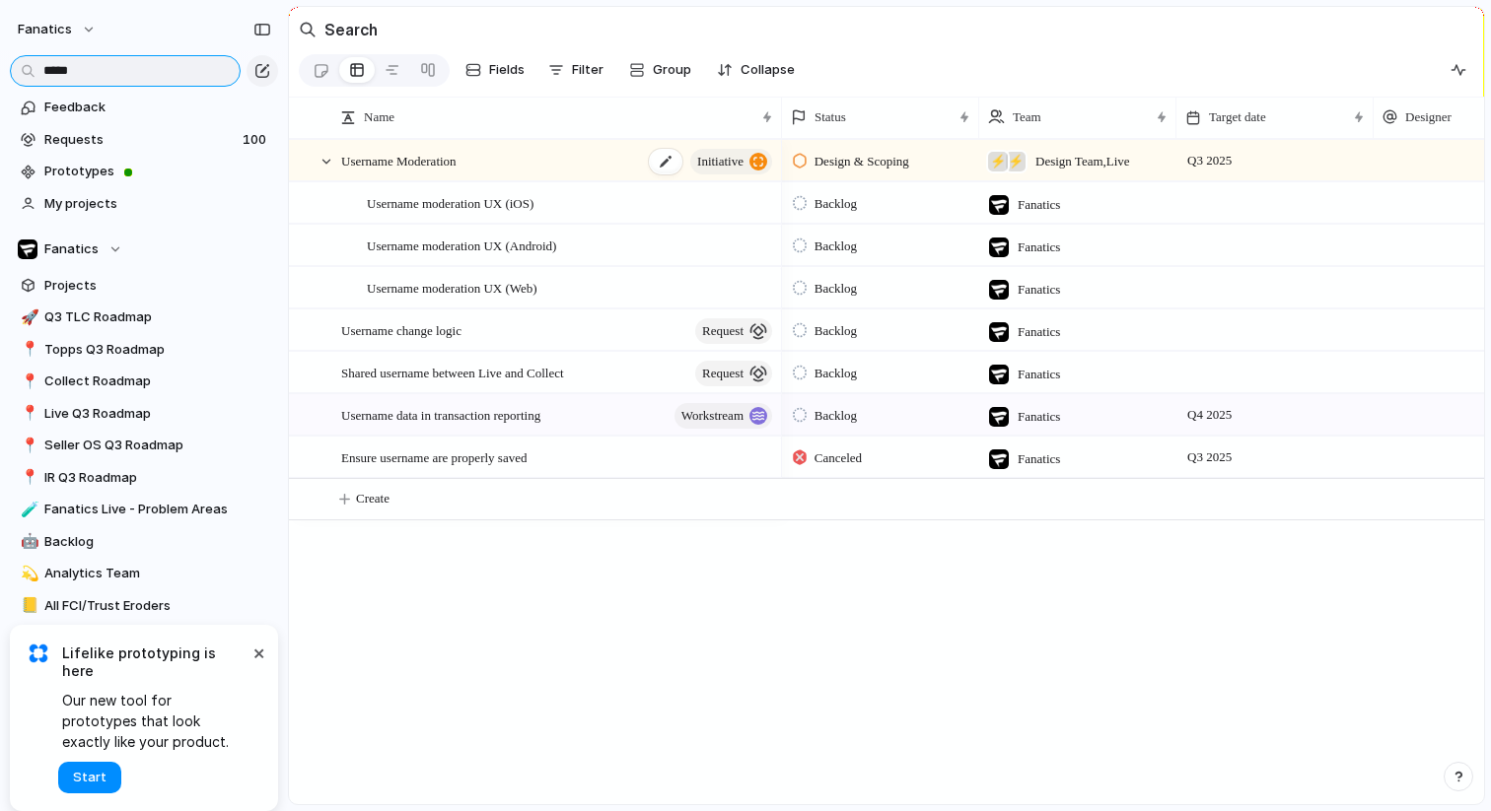
type input "*****"
click at [413, 175] on div "Username Moderation initiative" at bounding box center [558, 161] width 434 height 40
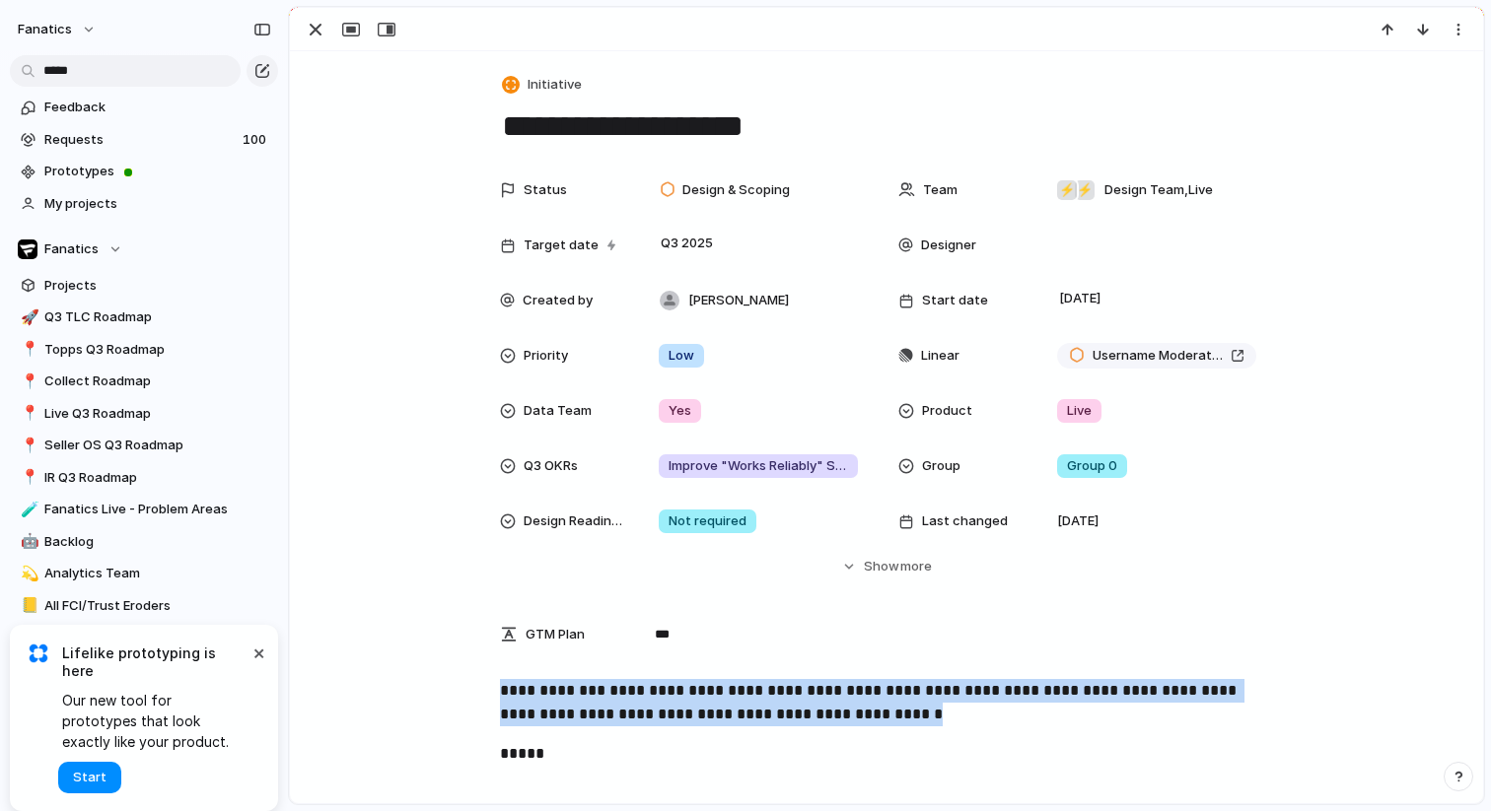
drag, startPoint x: 1039, startPoint y: 709, endPoint x: 496, endPoint y: 688, distance: 543.7
click at [496, 688] on div "**********" at bounding box center [887, 742] width 1146 height 126
copy p "**********"
